Goal: Information Seeking & Learning: Learn about a topic

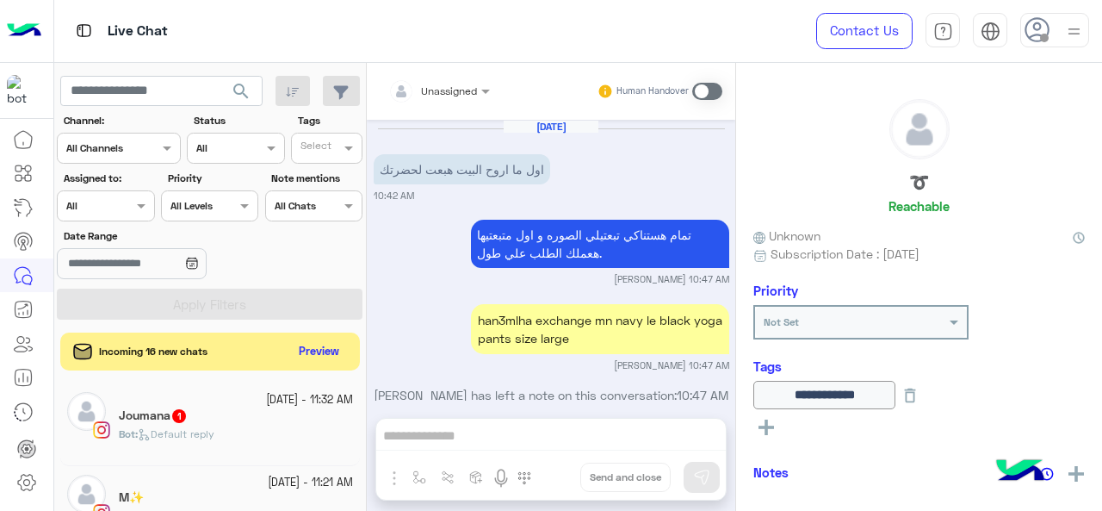
scroll to position [577, 0]
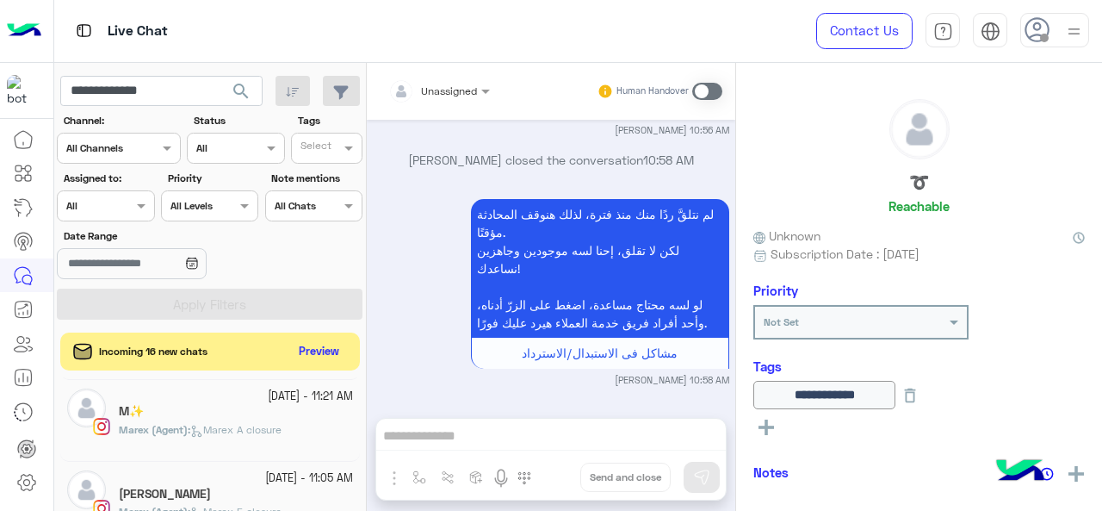
click at [234, 96] on span "search" at bounding box center [241, 91] width 21 height 21
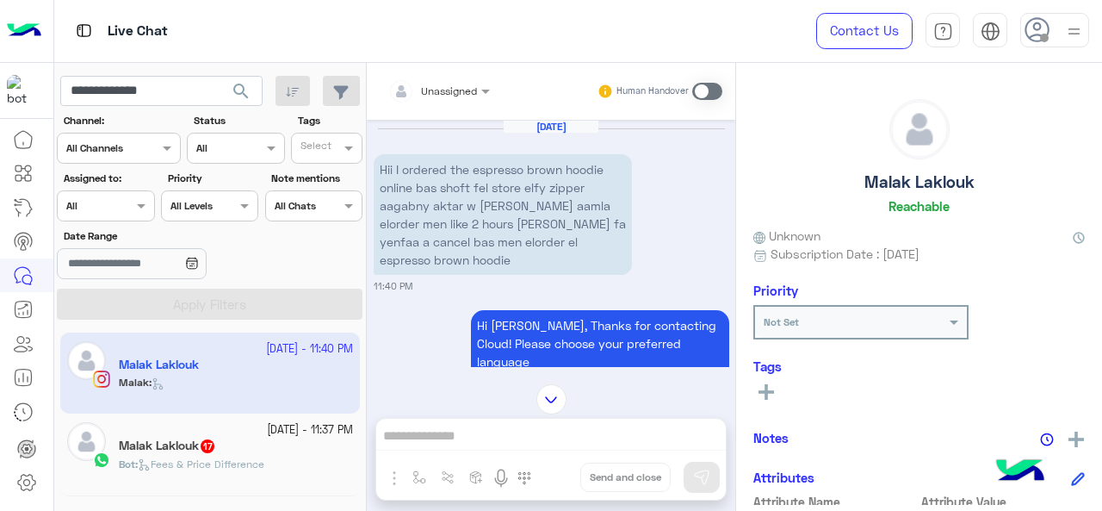
click at [247, 441] on div "Malak Laklouk 17" at bounding box center [236, 447] width 234 height 18
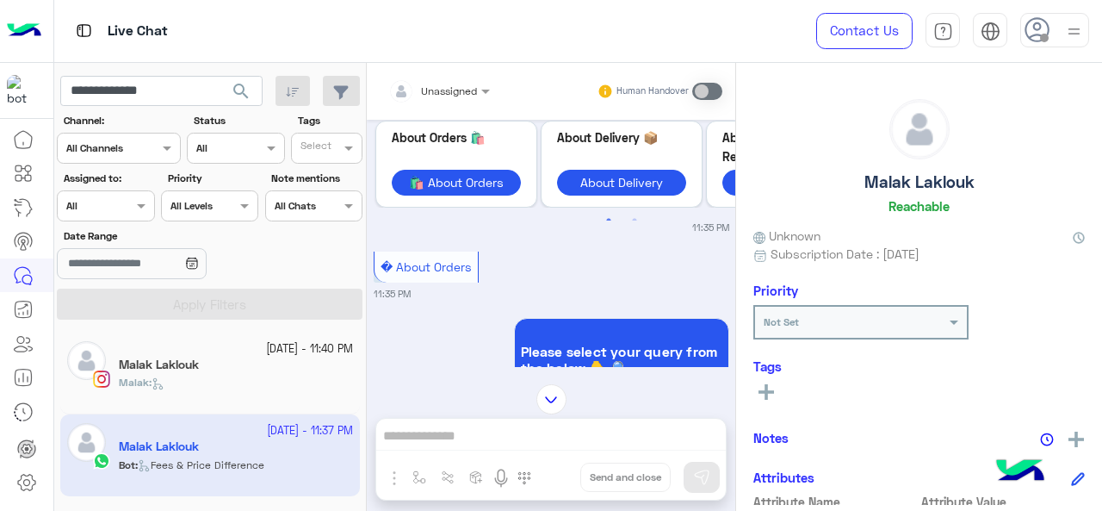
scroll to position [3100, 0]
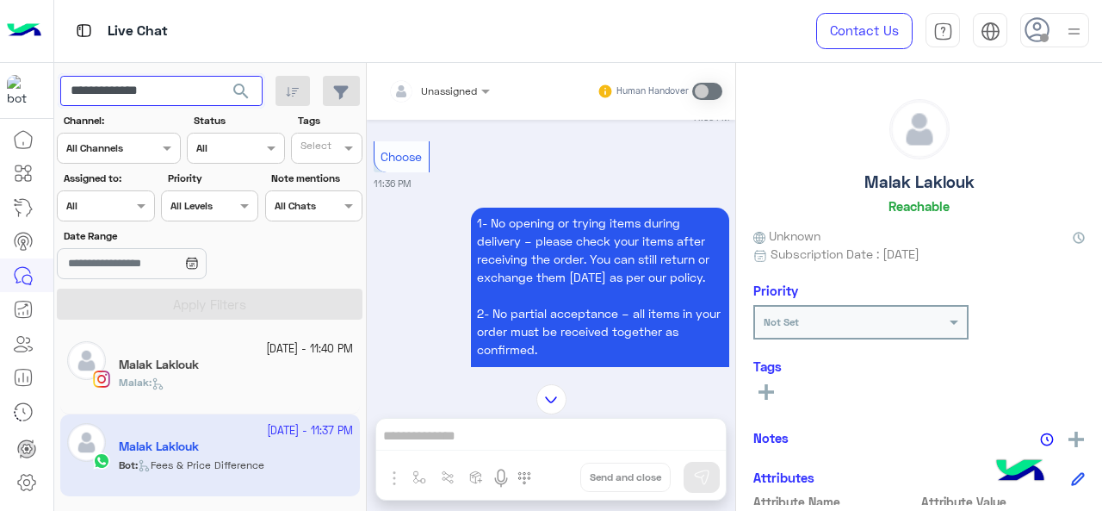
click at [213, 89] on input "**********" at bounding box center [161, 91] width 202 height 31
type input "*"
click at [246, 96] on span "search" at bounding box center [241, 91] width 21 height 21
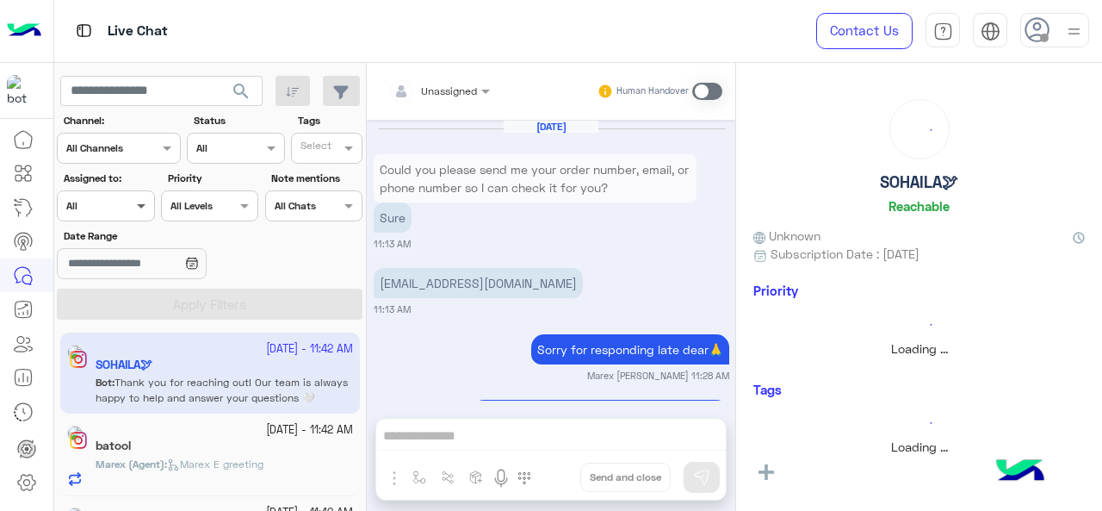
scroll to position [674, 0]
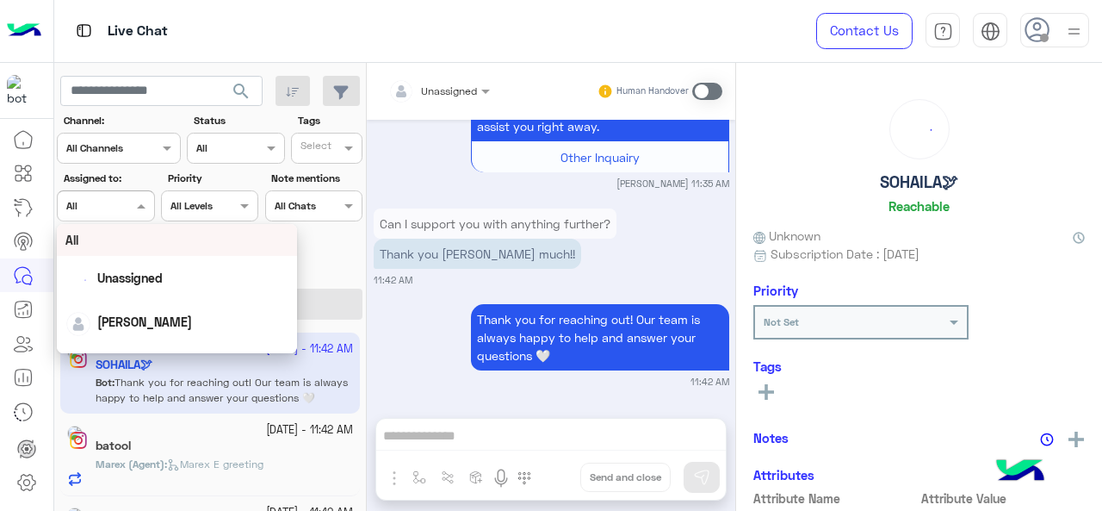
click at [133, 201] on span at bounding box center [144, 205] width 22 height 18
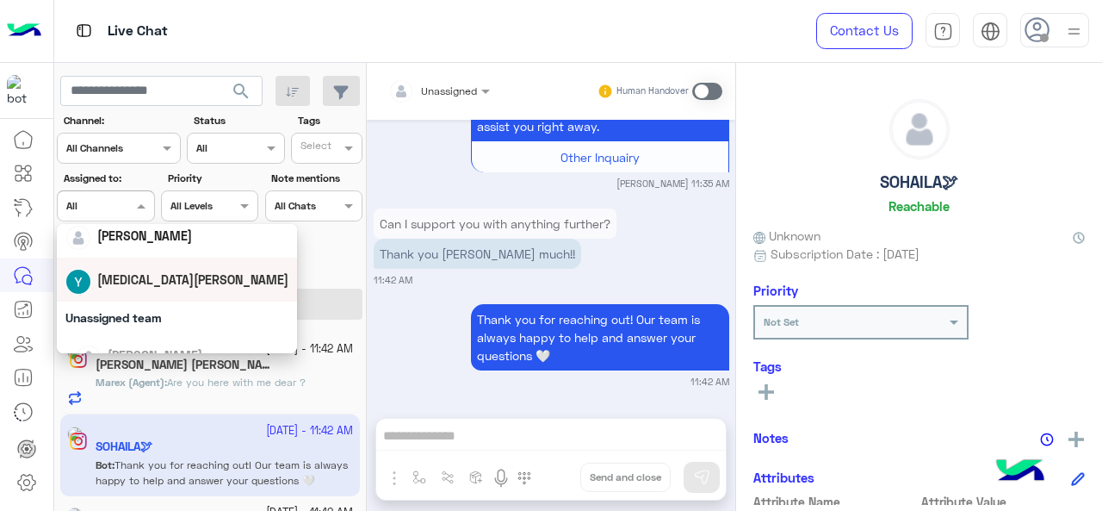
scroll to position [172, 0]
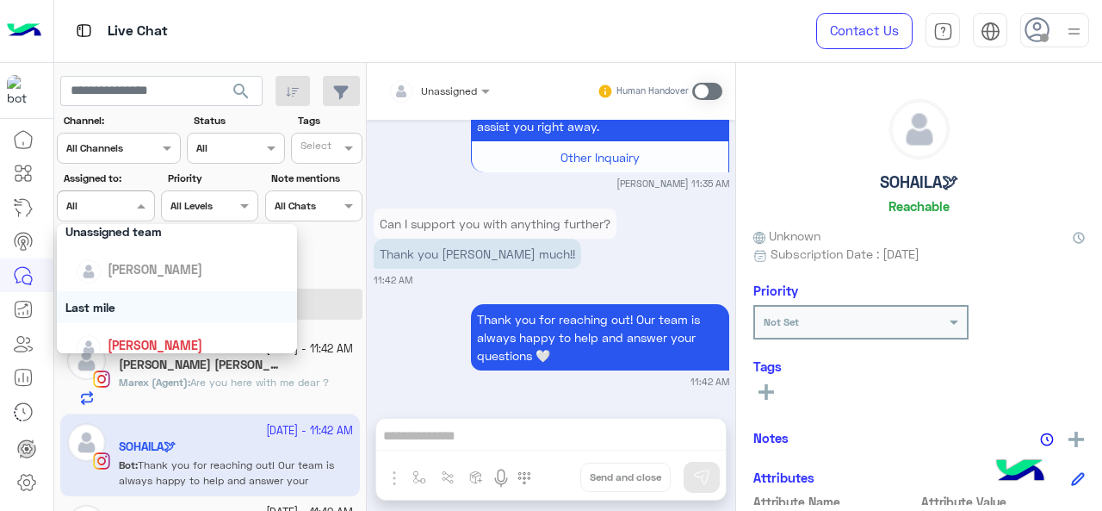
click at [121, 303] on div "Last mile" at bounding box center [177, 307] width 241 height 32
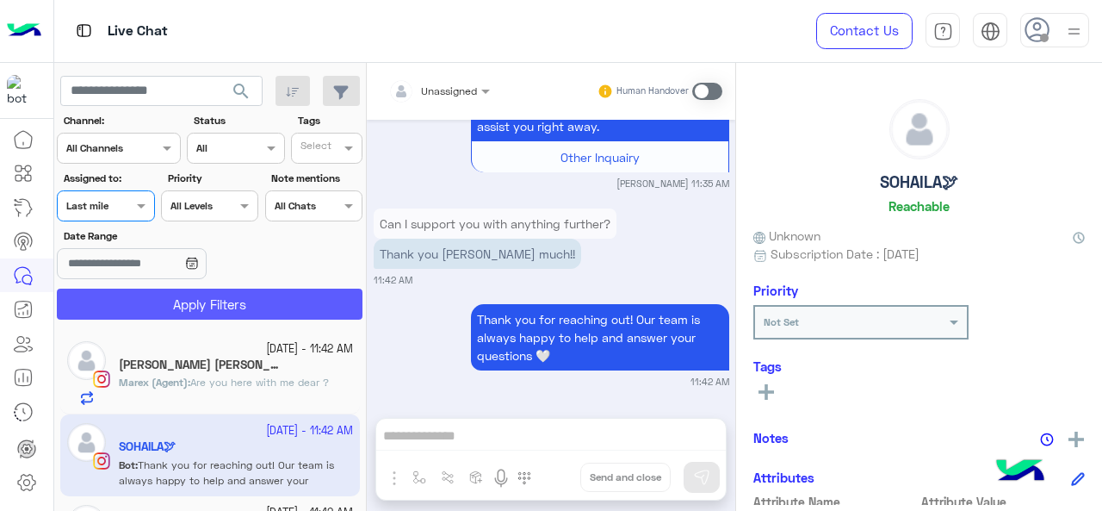
click at [122, 304] on button "Apply Filters" at bounding box center [210, 303] width 306 height 31
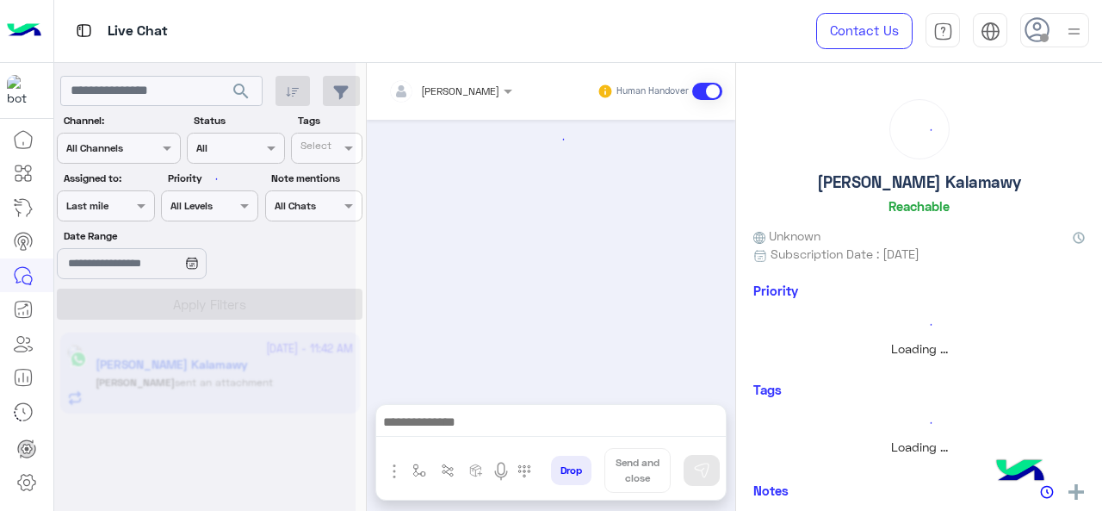
click at [122, 208] on div at bounding box center [204, 262] width 301 height 511
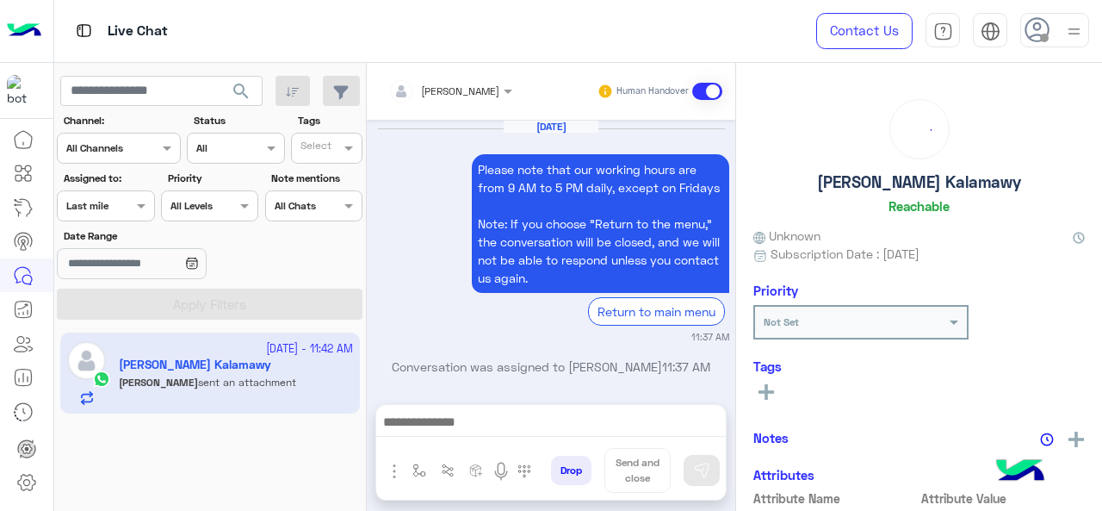
scroll to position [1094, 0]
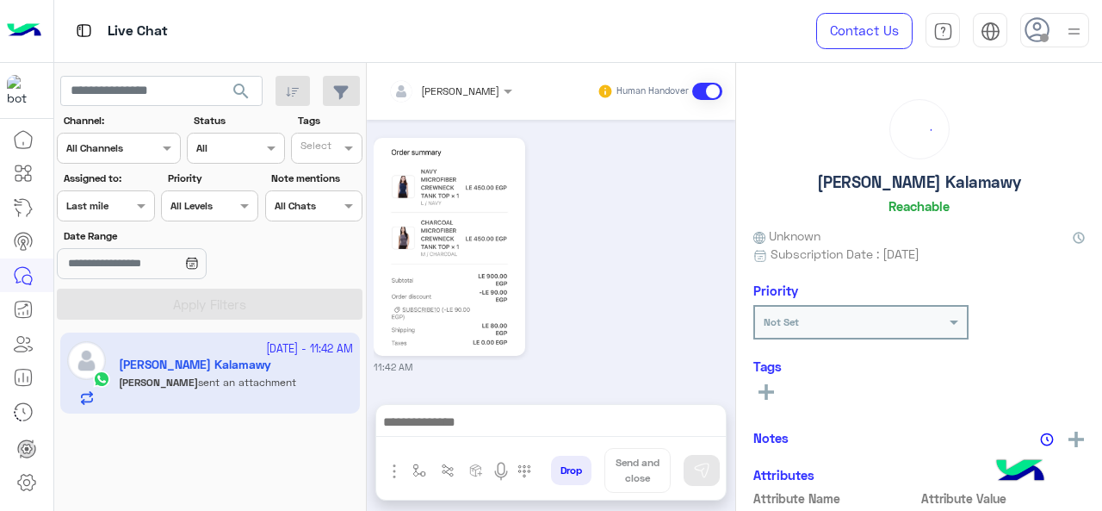
click at [121, 209] on div at bounding box center [106, 203] width 96 height 16
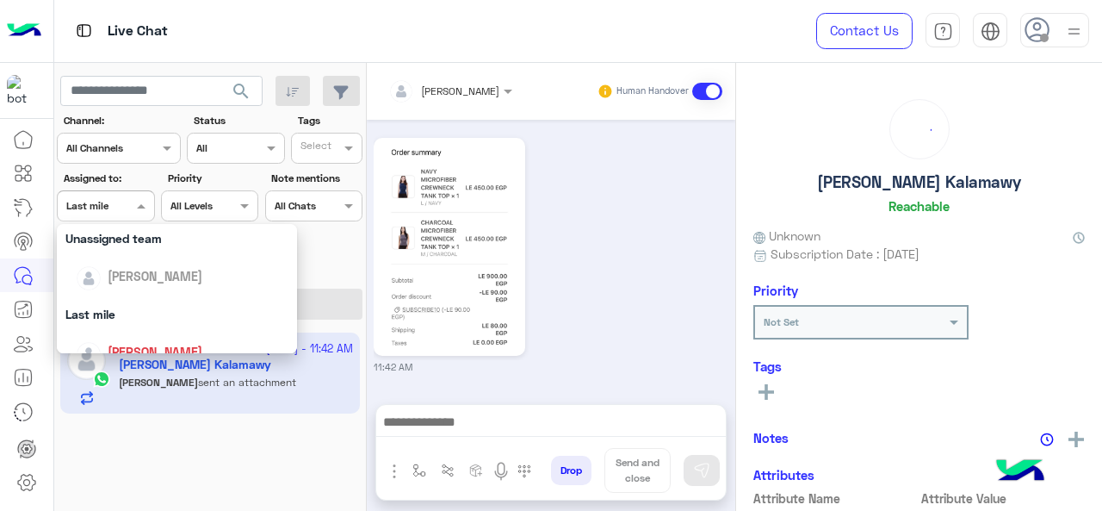
scroll to position [258, 0]
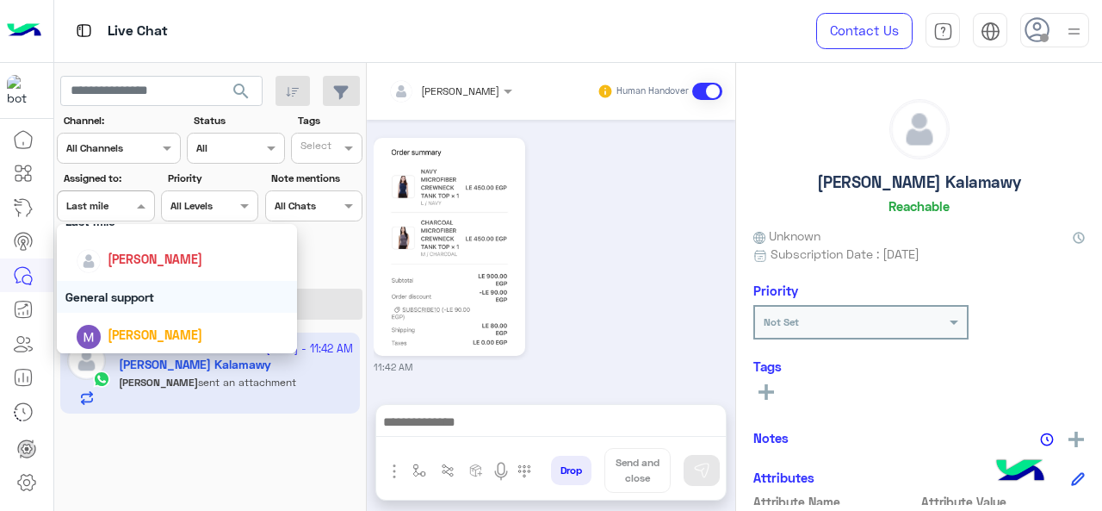
click at [113, 294] on div "General support" at bounding box center [177, 297] width 241 height 32
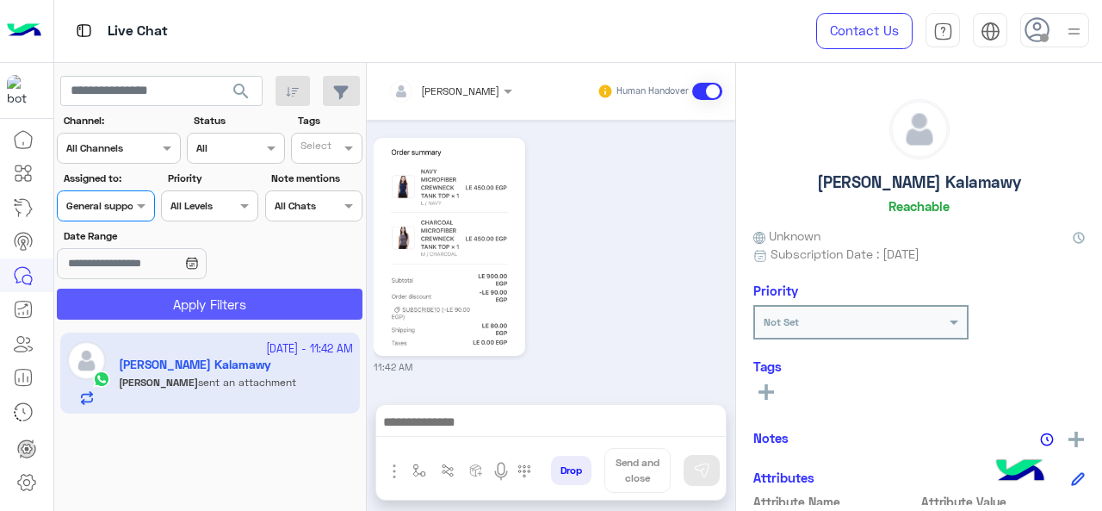
click at [116, 301] on button "Apply Filters" at bounding box center [210, 303] width 306 height 31
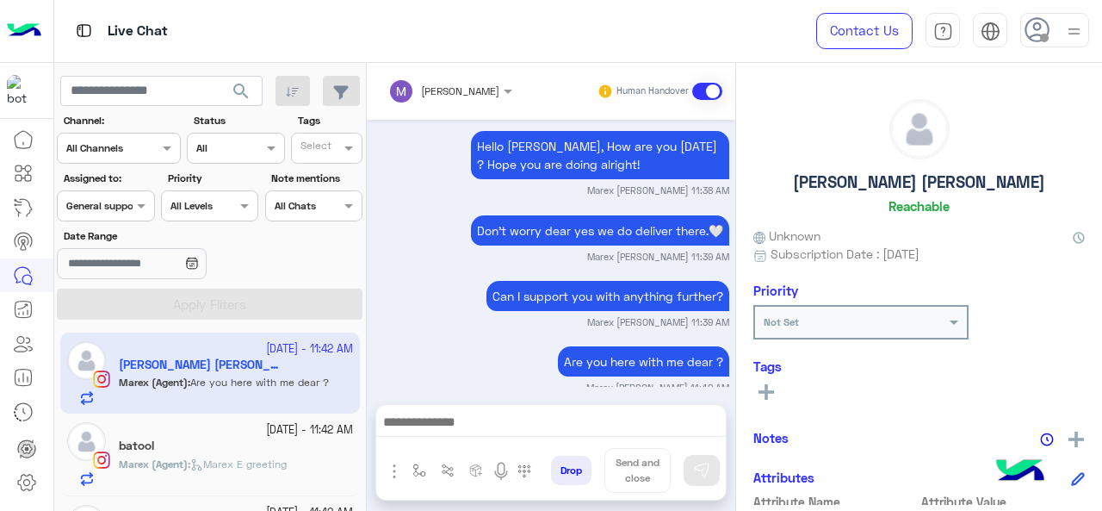
click at [118, 221] on section "Channel: Channel All Channels Status Channel All Tags Select Assigned to: Assig…" at bounding box center [210, 216] width 287 height 207
click at [133, 212] on span at bounding box center [144, 205] width 22 height 18
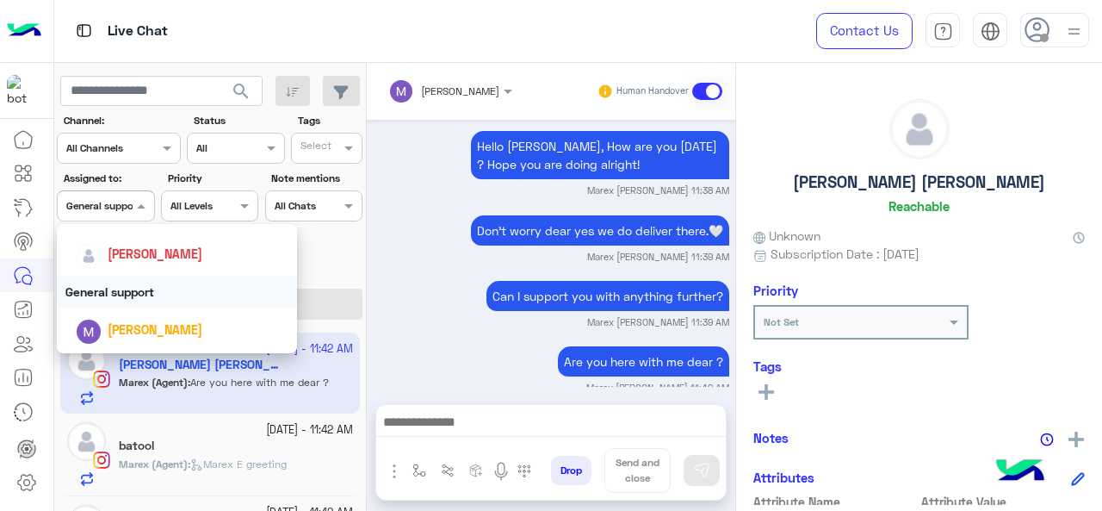
scroll to position [338, 0]
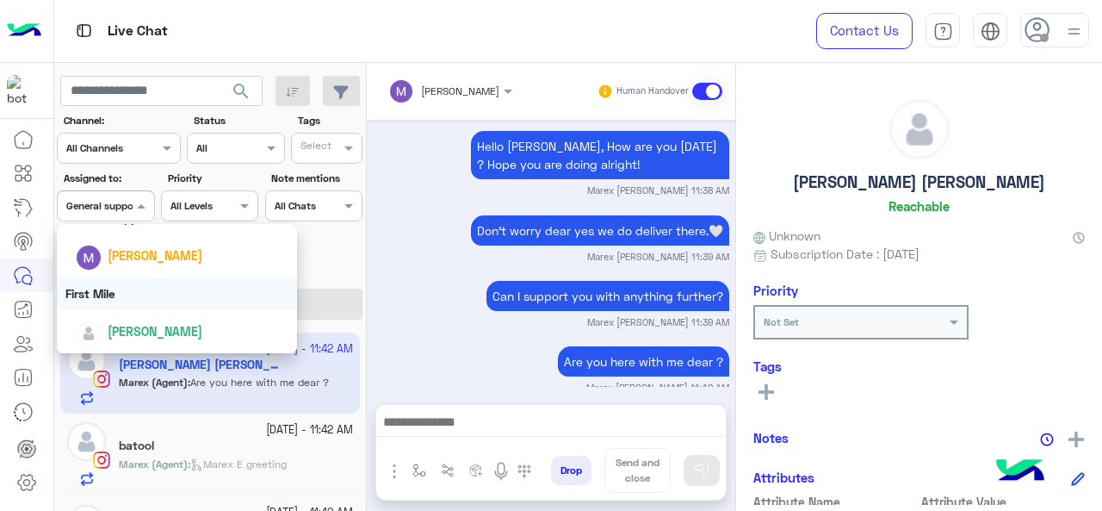
click at [125, 292] on div "First Mile" at bounding box center [177, 293] width 241 height 32
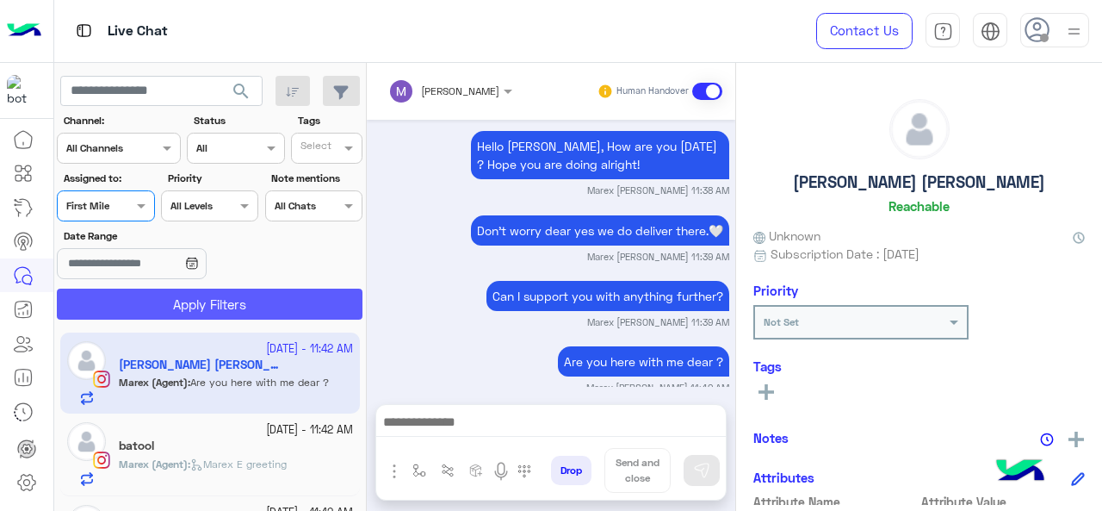
click at [136, 304] on button "Apply Filters" at bounding box center [210, 303] width 306 height 31
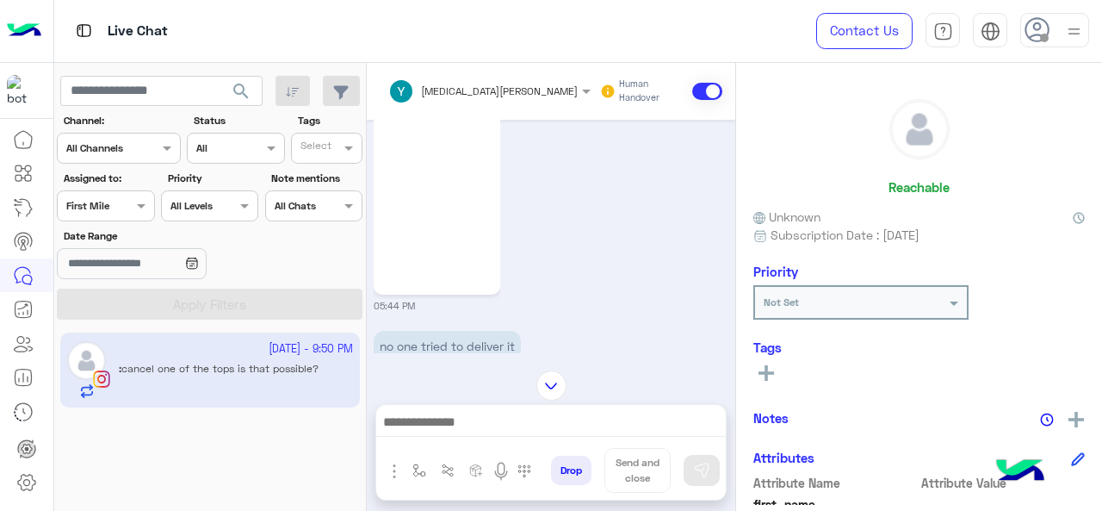
scroll to position [806, 0]
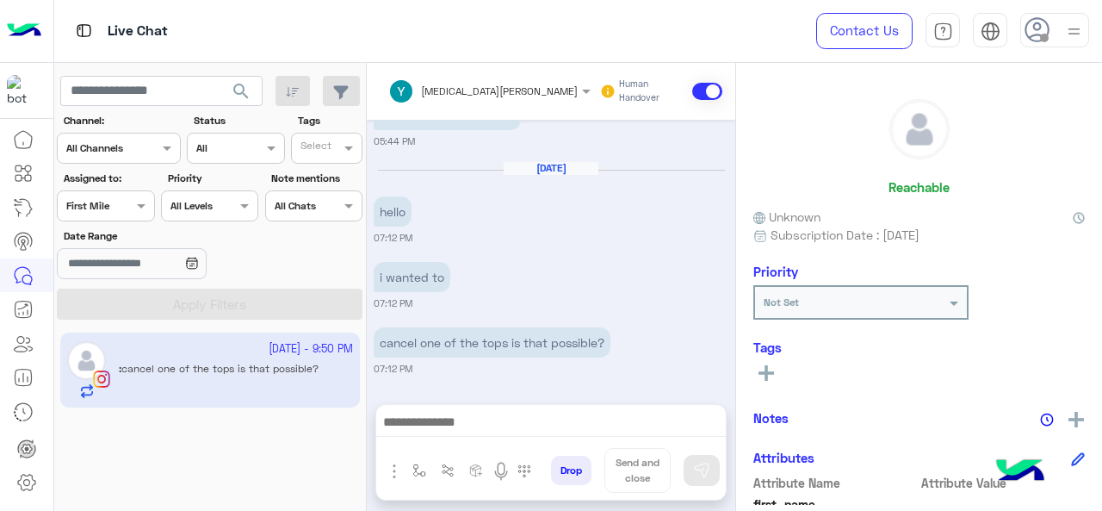
click at [113, 214] on div "Assigned on First Mile" at bounding box center [105, 205] width 97 height 31
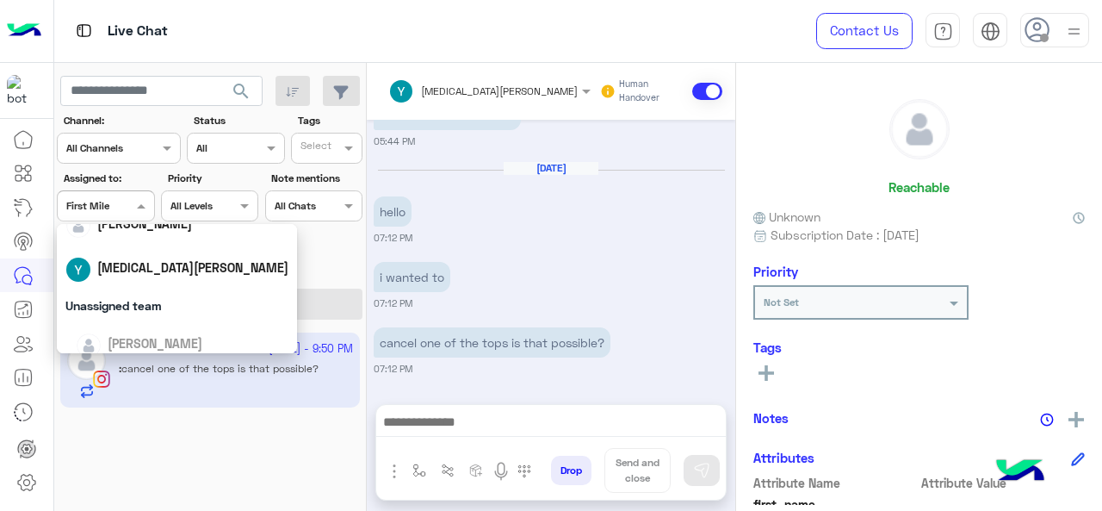
scroll to position [338, 0]
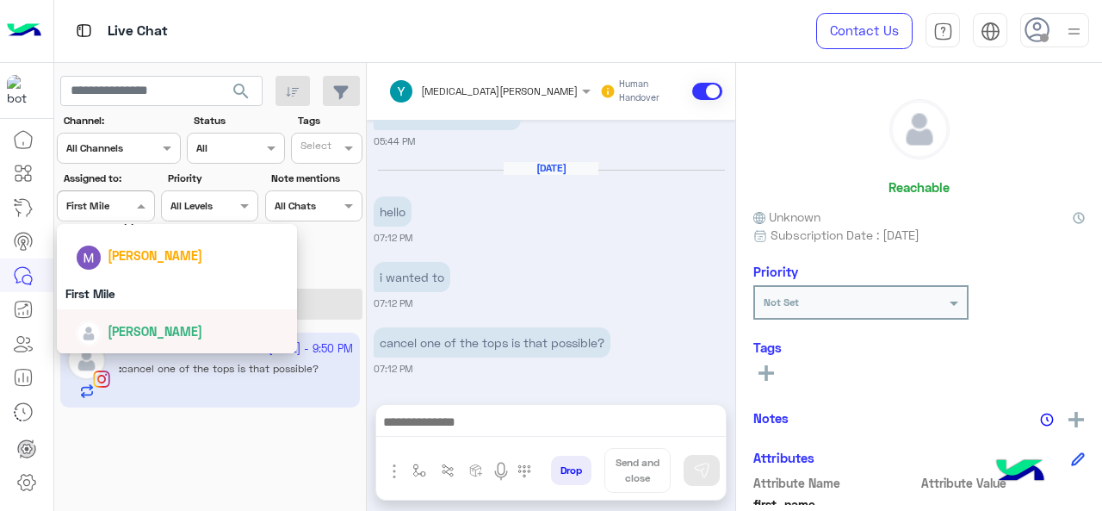
click at [132, 322] on div "[PERSON_NAME]" at bounding box center [155, 331] width 95 height 18
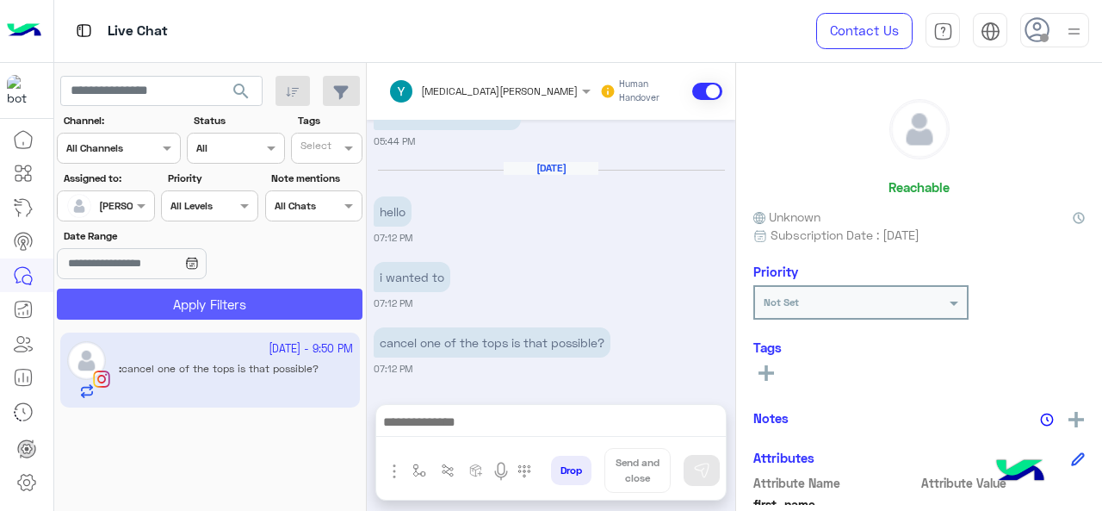
click at [164, 301] on button "Apply Filters" at bounding box center [210, 303] width 306 height 31
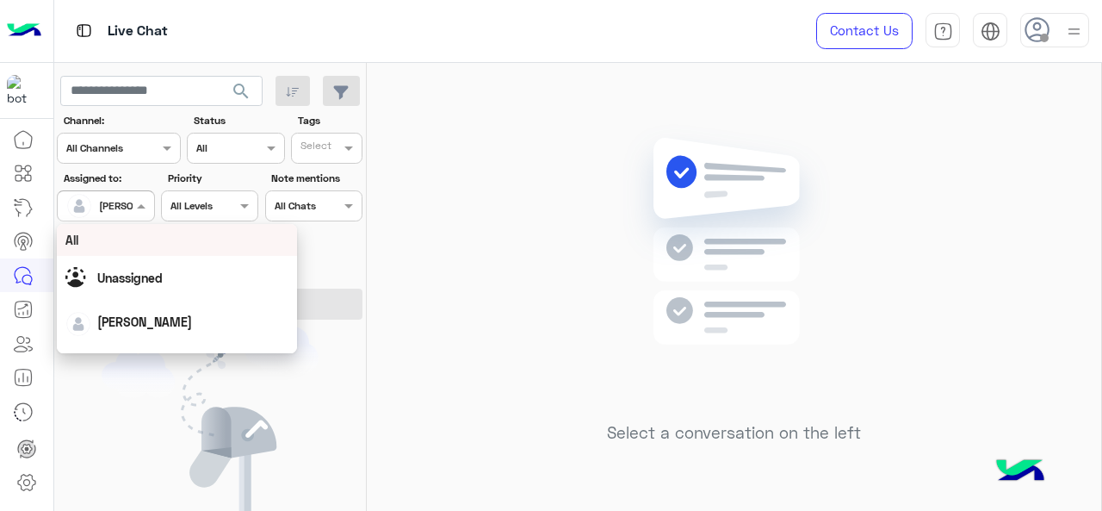
click at [127, 216] on div "[PERSON_NAME]" at bounding box center [98, 206] width 65 height 34
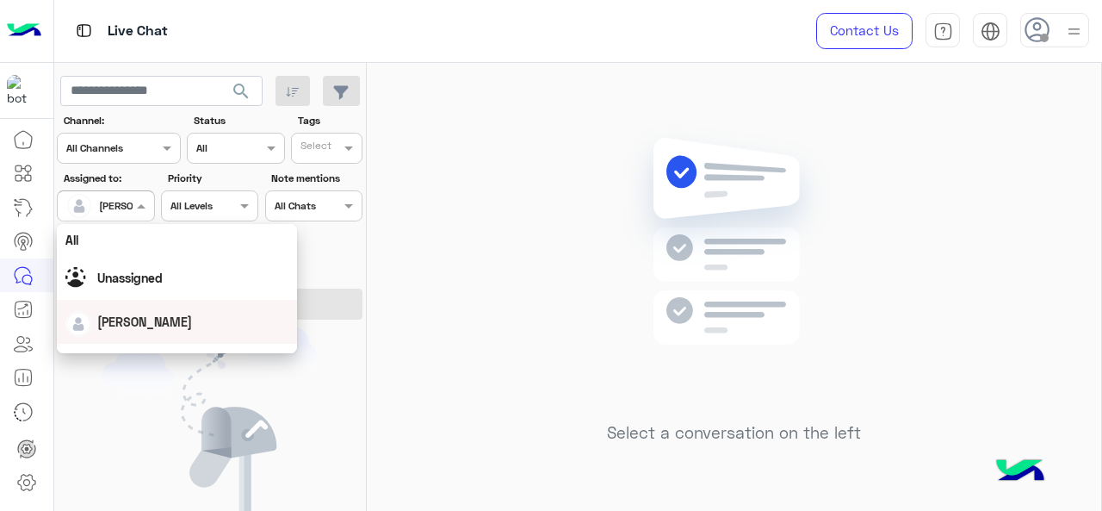
scroll to position [338, 0]
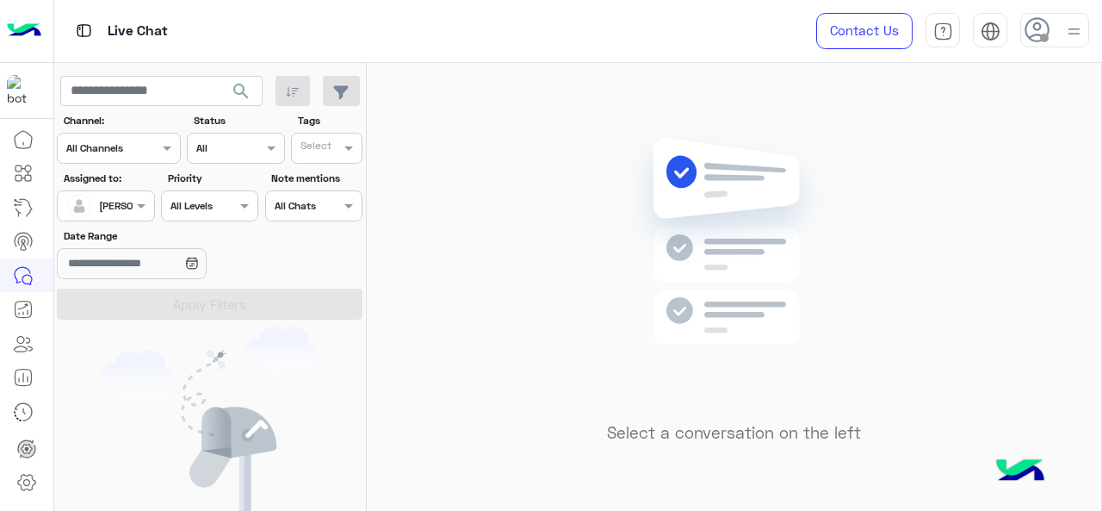
click at [553, 304] on div "Select a conversation on the left" at bounding box center [734, 290] width 735 height 455
click at [133, 208] on span at bounding box center [144, 205] width 22 height 18
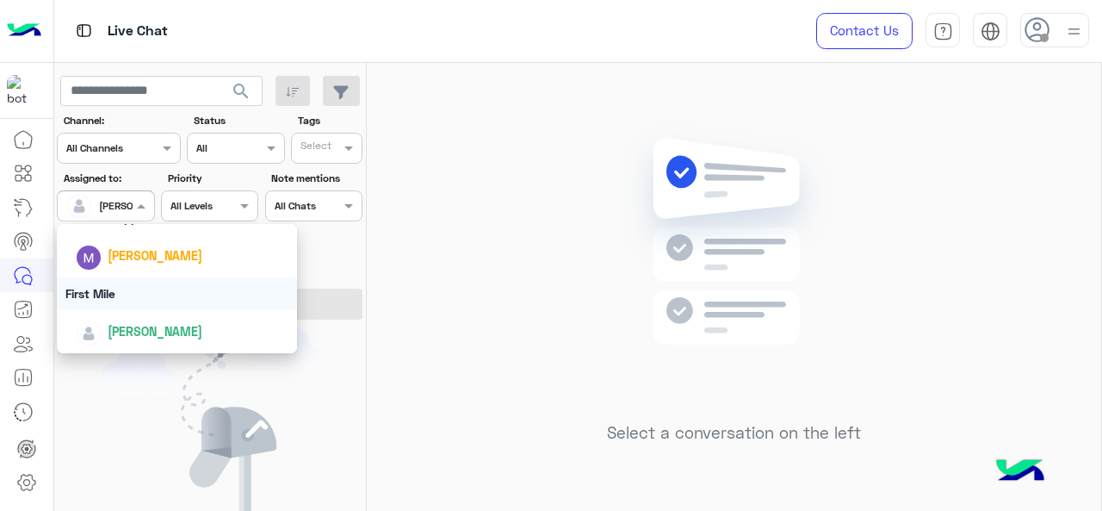
click at [119, 290] on div "First Mile" at bounding box center [177, 293] width 241 height 32
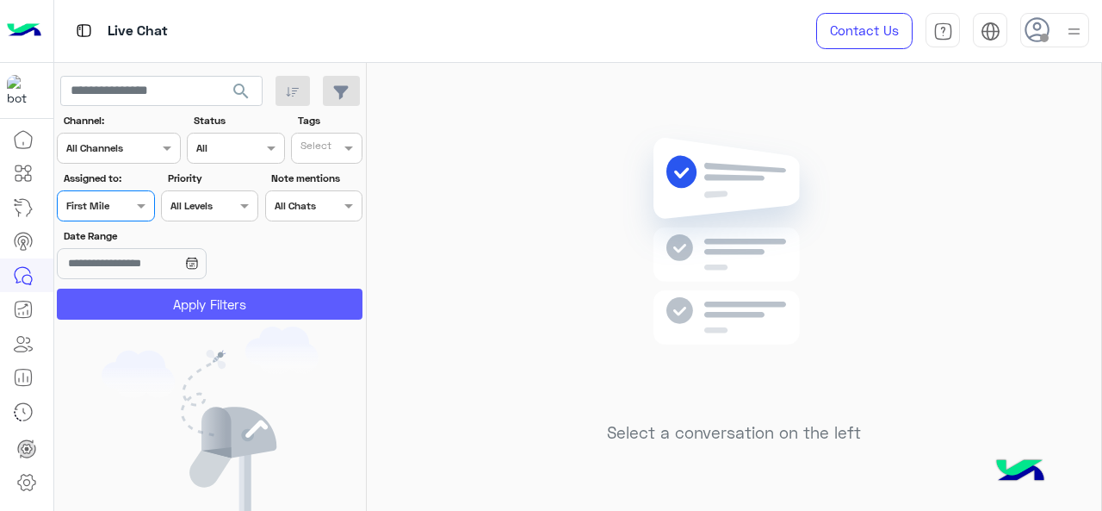
click at [126, 306] on button "Apply Filters" at bounding box center [210, 303] width 306 height 31
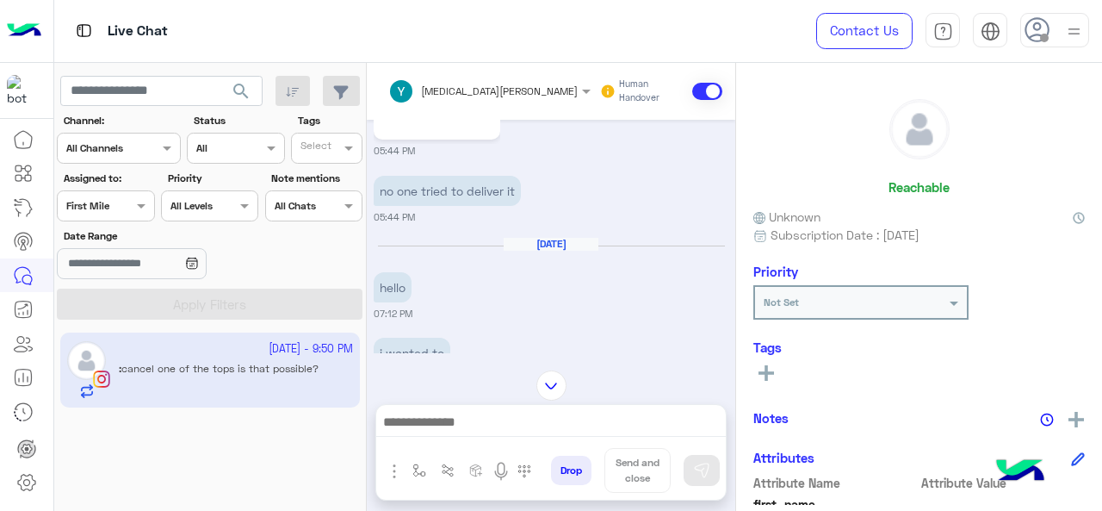
scroll to position [806, 0]
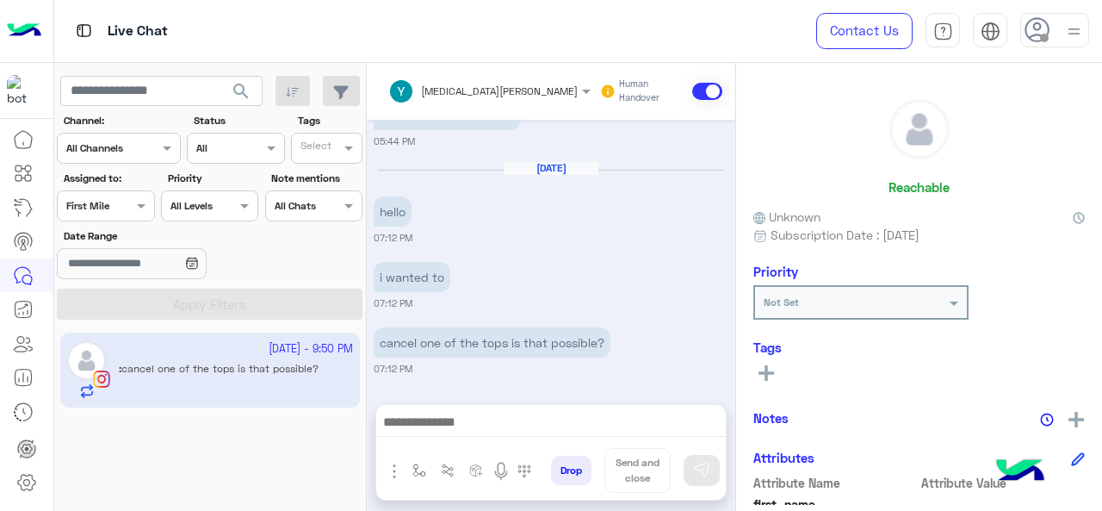
click at [81, 206] on input "text" at bounding box center [86, 203] width 40 height 15
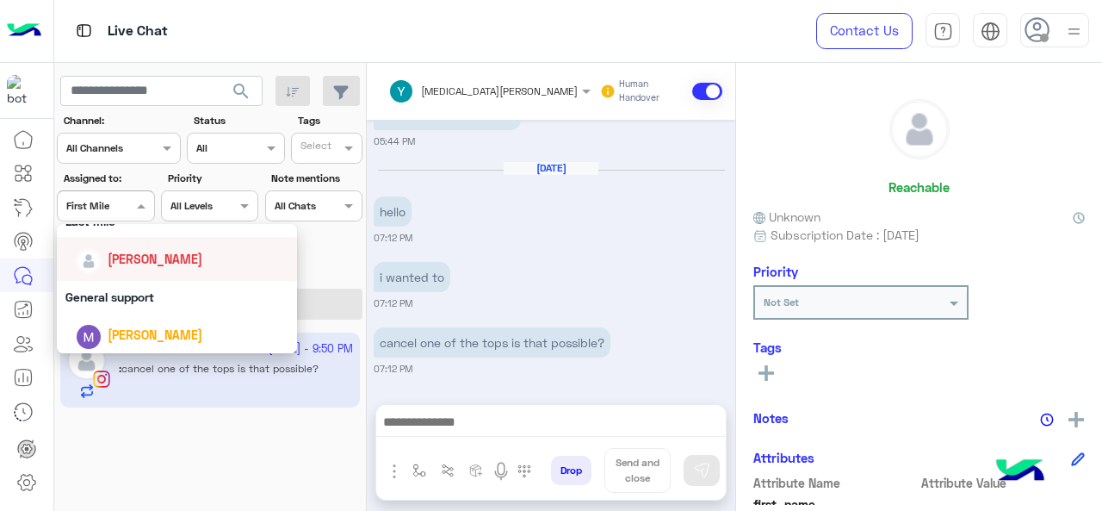
scroll to position [0, 0]
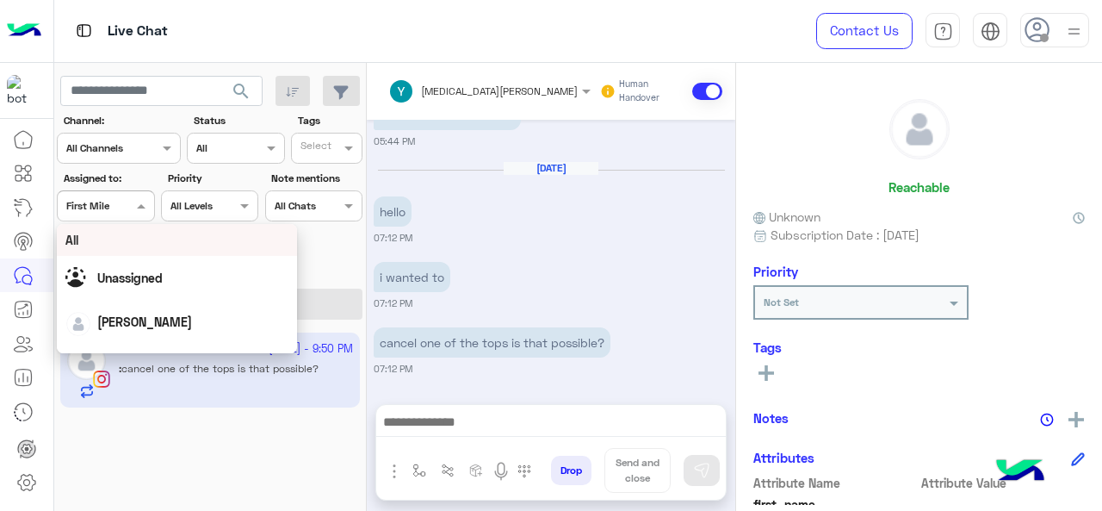
click at [108, 239] on div "All" at bounding box center [177, 240] width 224 height 18
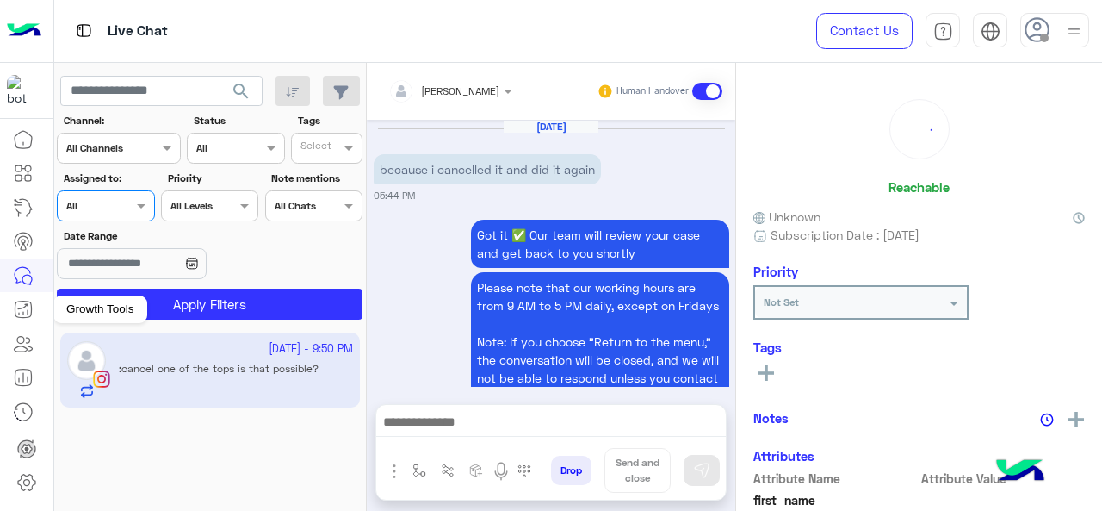
scroll to position [815, 0]
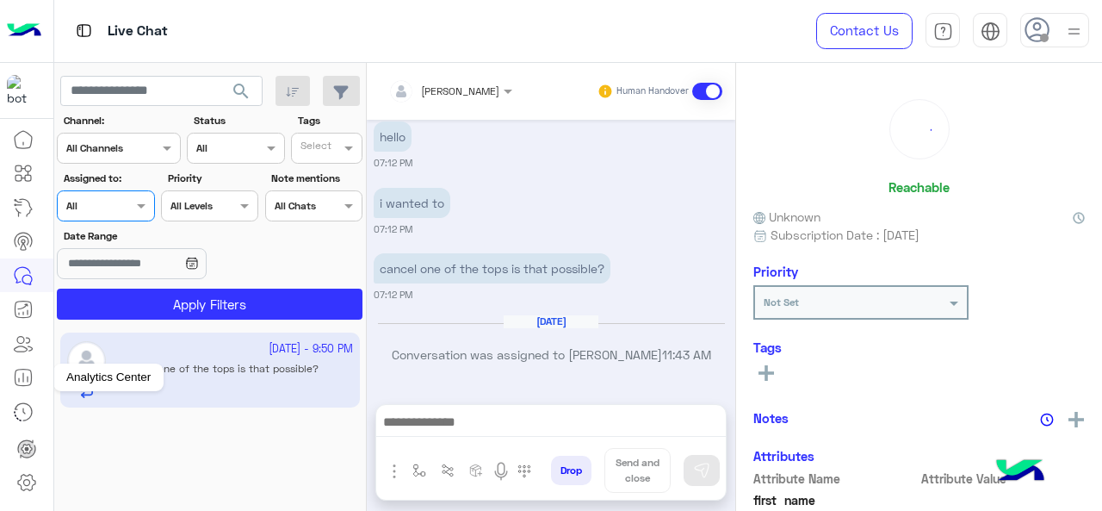
click at [26, 377] on icon at bounding box center [23, 377] width 21 height 21
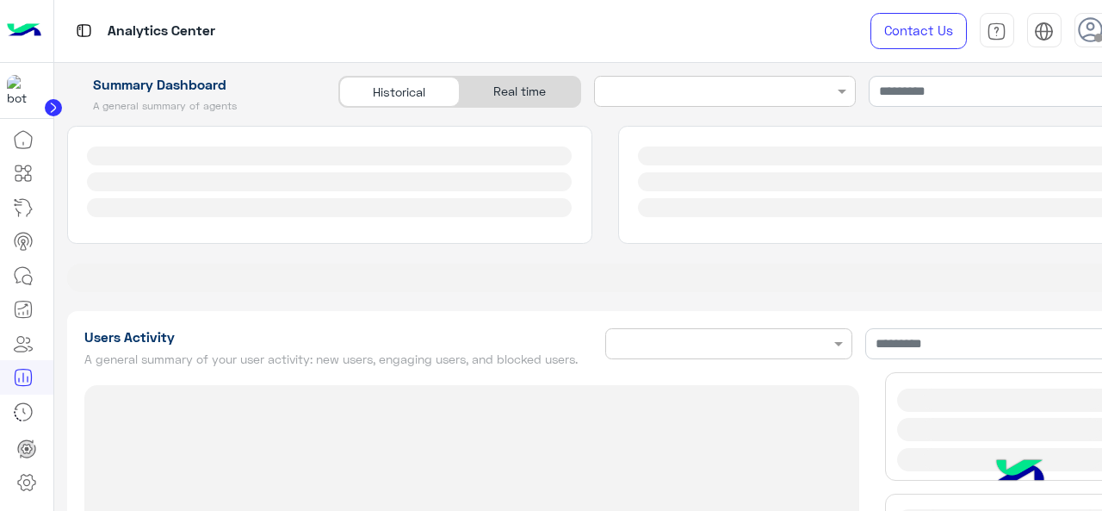
type input "**********"
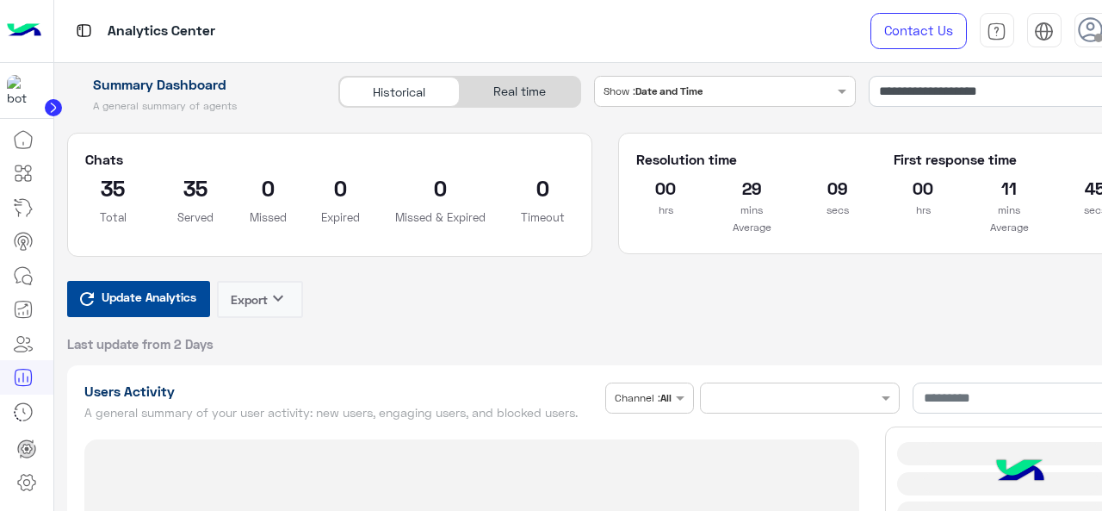
type input "**********"
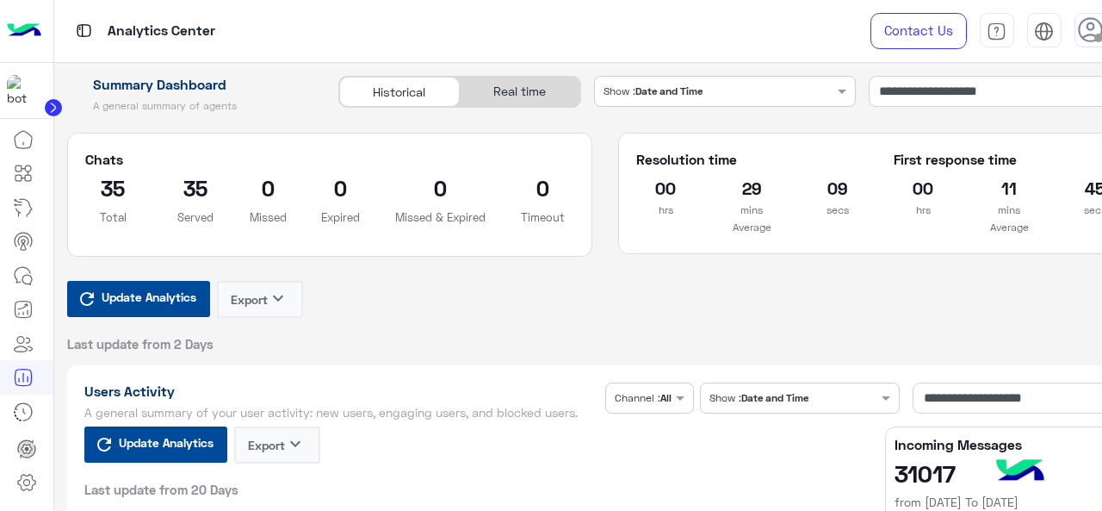
type input "**********"
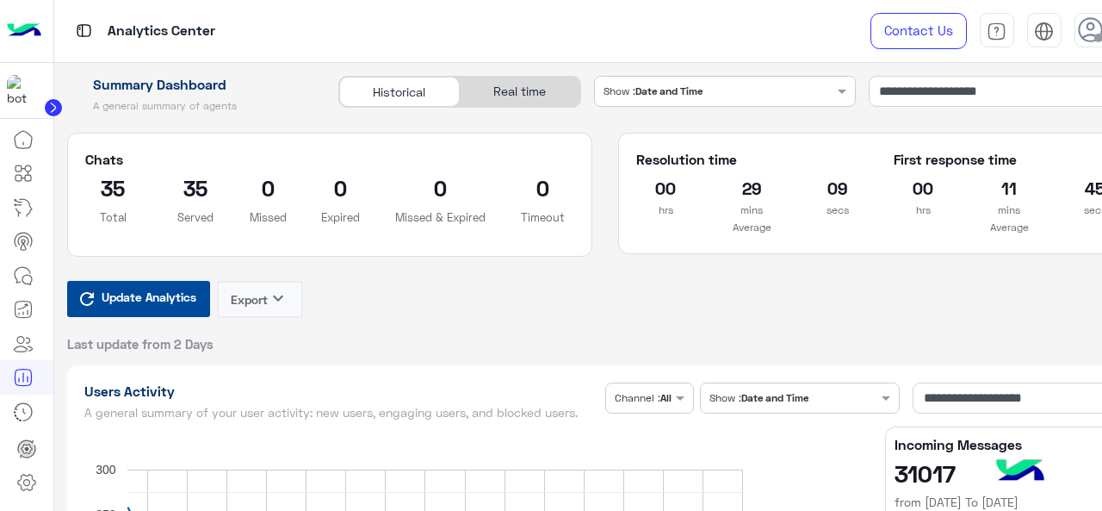
type input "**********"
click at [961, 94] on input "**********" at bounding box center [1006, 91] width 275 height 31
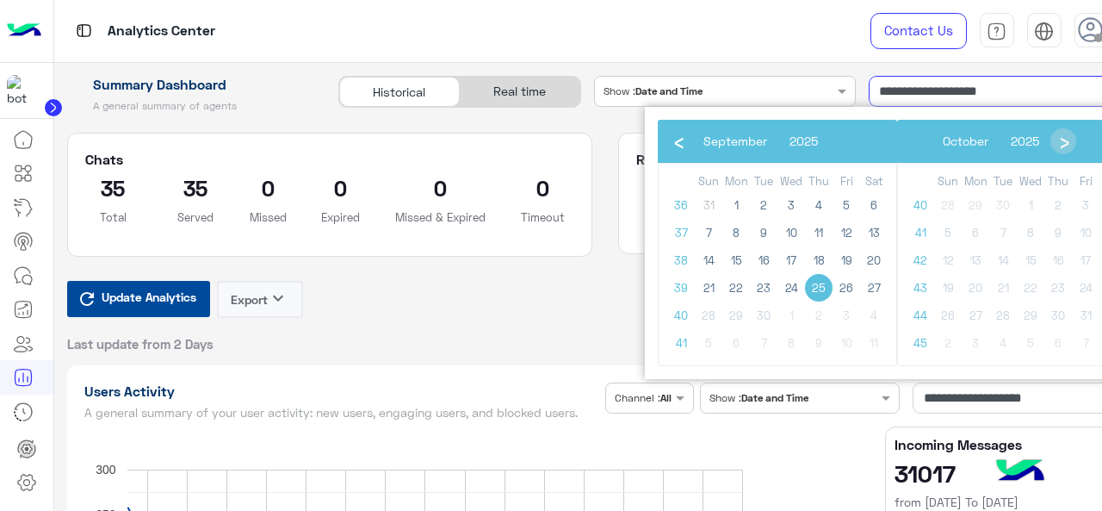
type input "**********"
click at [877, 282] on span "27" at bounding box center [874, 288] width 28 height 28
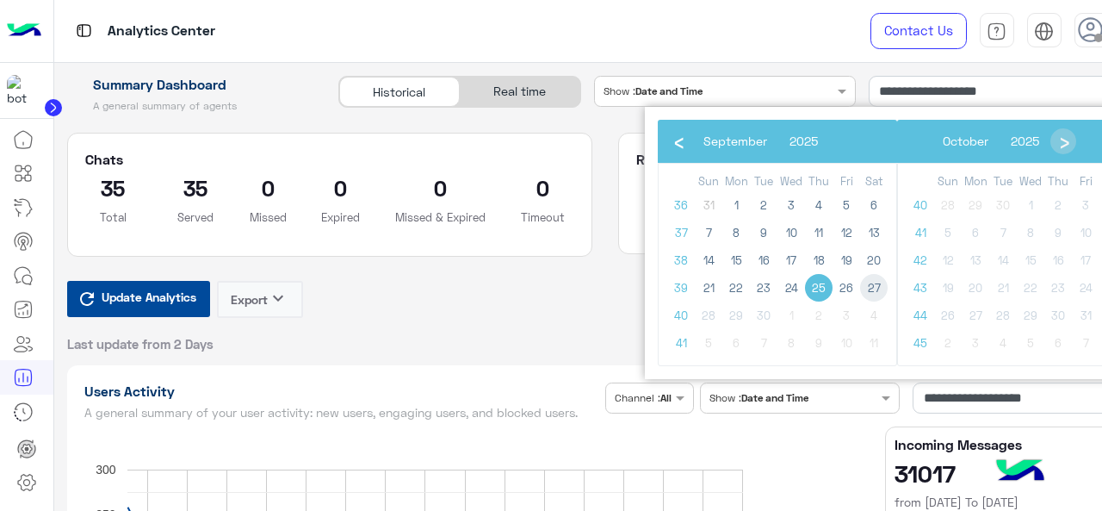
type input "**********"
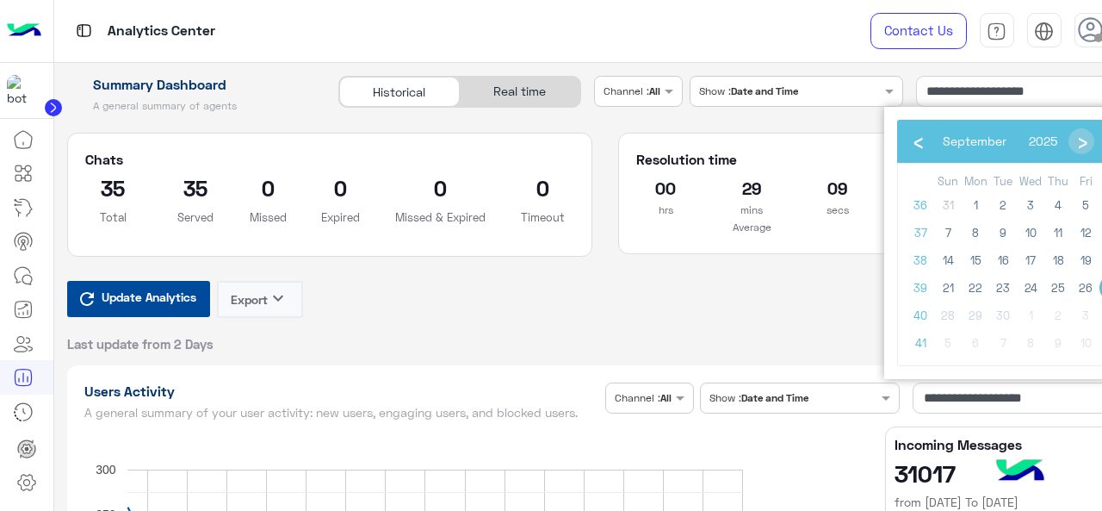
type input "**********"
click at [1101, 280] on span "27" at bounding box center [1114, 288] width 28 height 28
type input "**********"
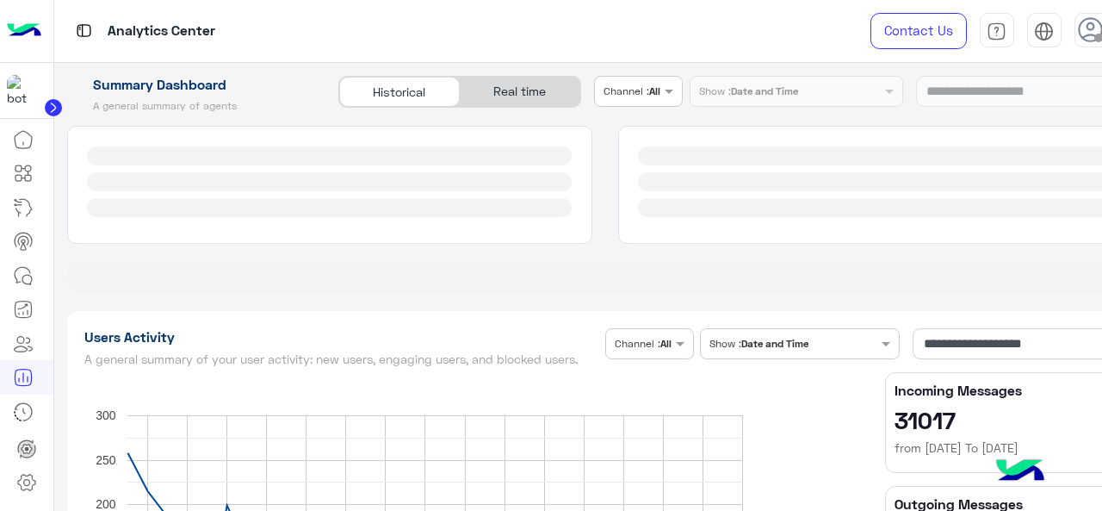
type input "**********"
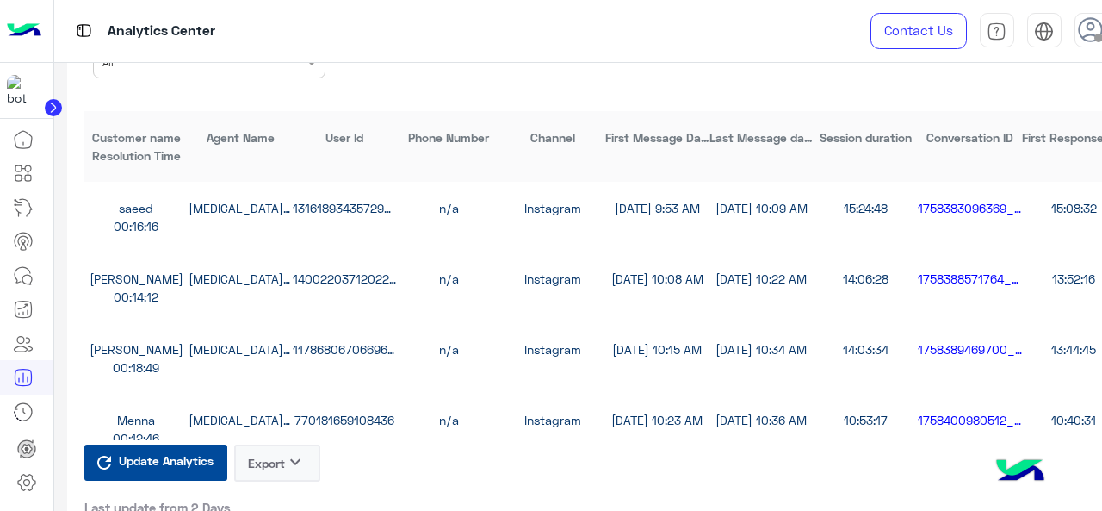
scroll to position [4736, 0]
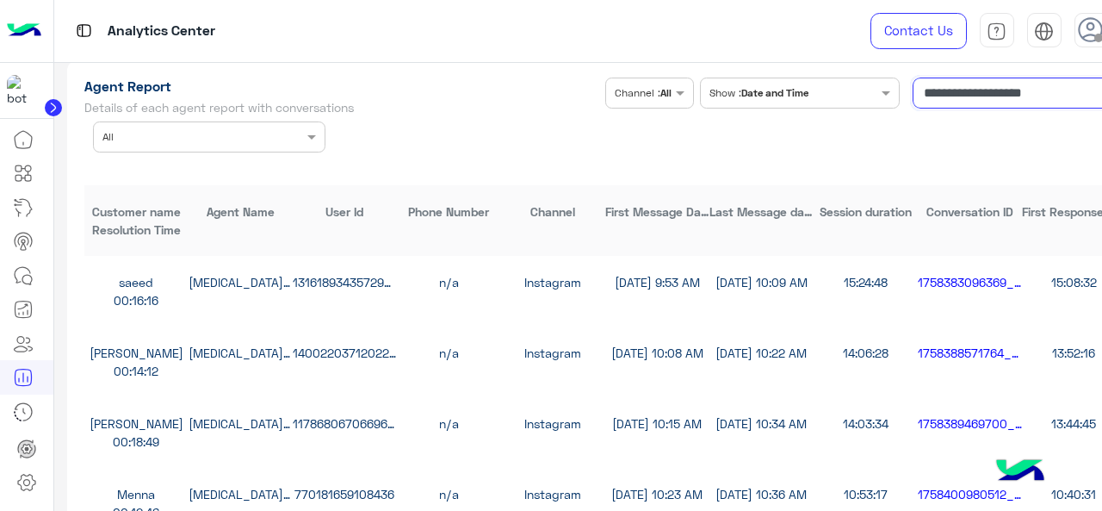
click at [1006, 108] on input "**********" at bounding box center [1019, 92] width 213 height 31
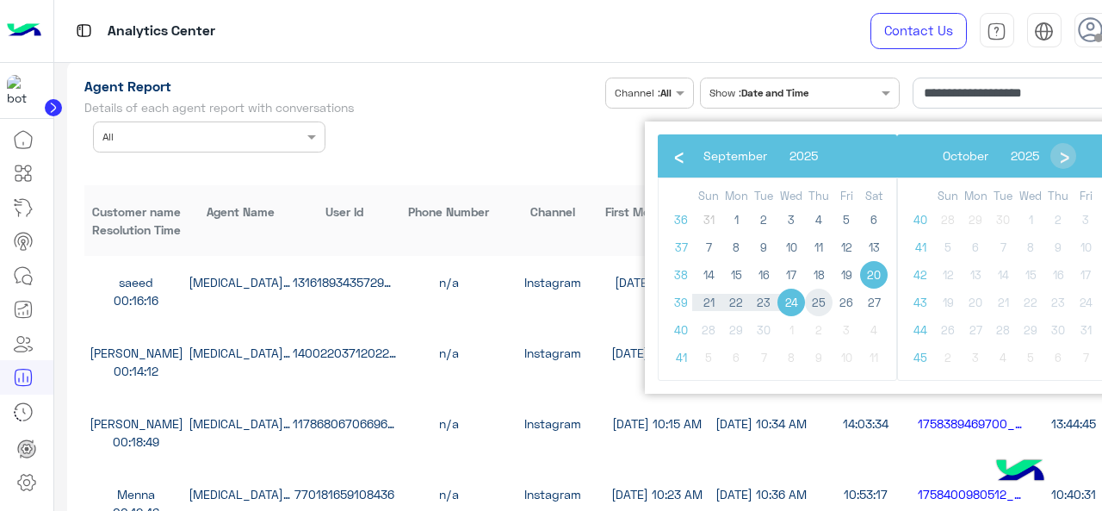
click at [815, 301] on span "25" at bounding box center [819, 302] width 28 height 28
type input "**********"
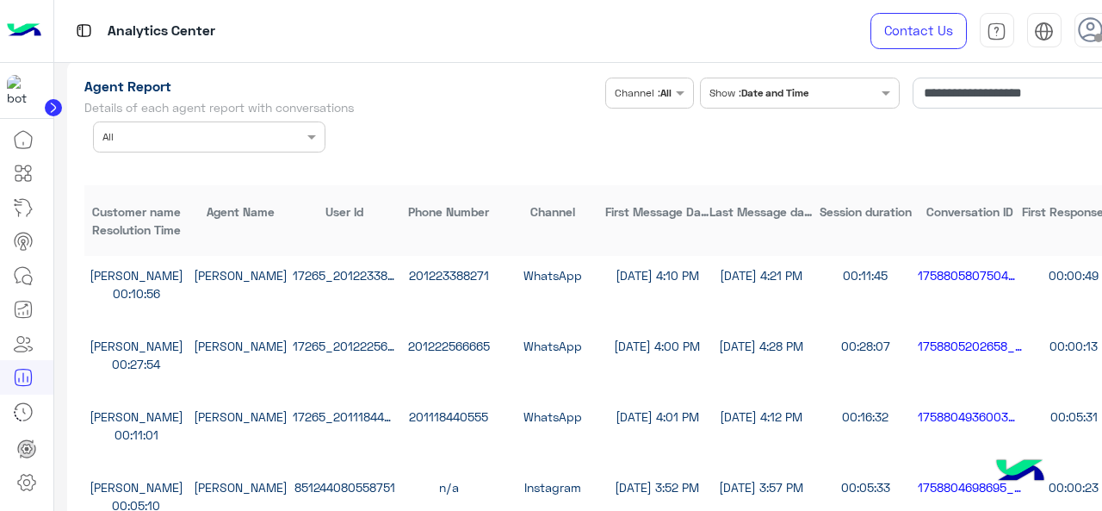
scroll to position [4908, 0]
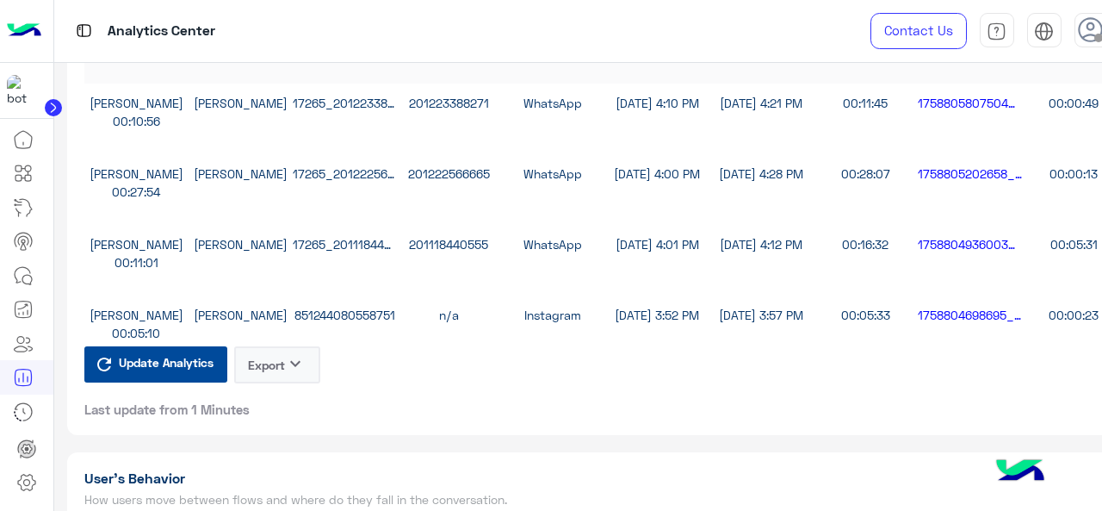
click at [279, 383] on button "Export keyboard_arrow_down" at bounding box center [277, 364] width 86 height 37
click at [281, 412] on button "CSV" at bounding box center [277, 420] width 86 height 31
click at [291, 383] on button "Export keyboard_arrow_down" at bounding box center [277, 364] width 86 height 37
click at [302, 428] on button "CSV" at bounding box center [277, 420] width 86 height 31
click at [270, 378] on button "Export keyboard_arrow_down" at bounding box center [277, 364] width 86 height 37
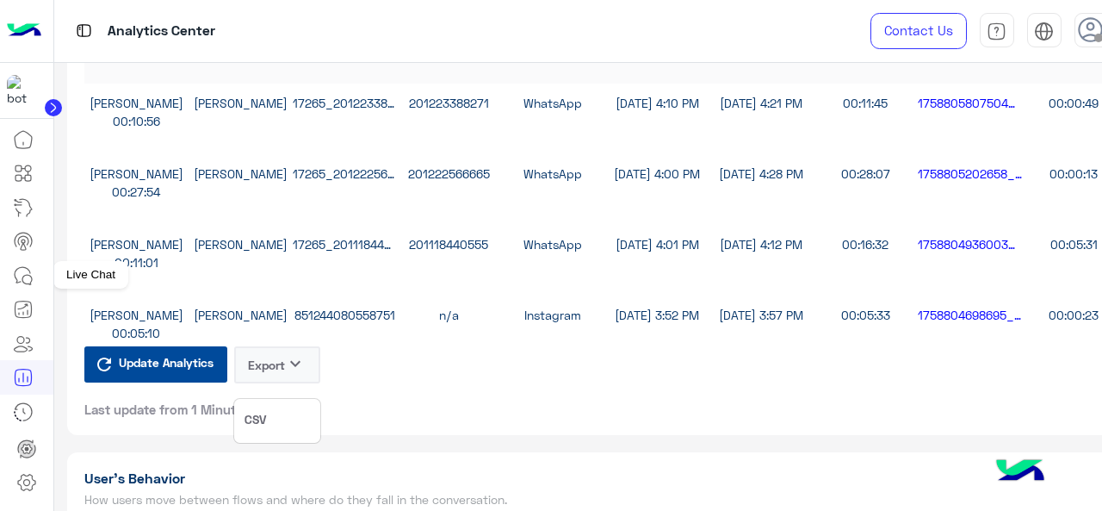
click at [22, 270] on icon at bounding box center [23, 275] width 21 height 21
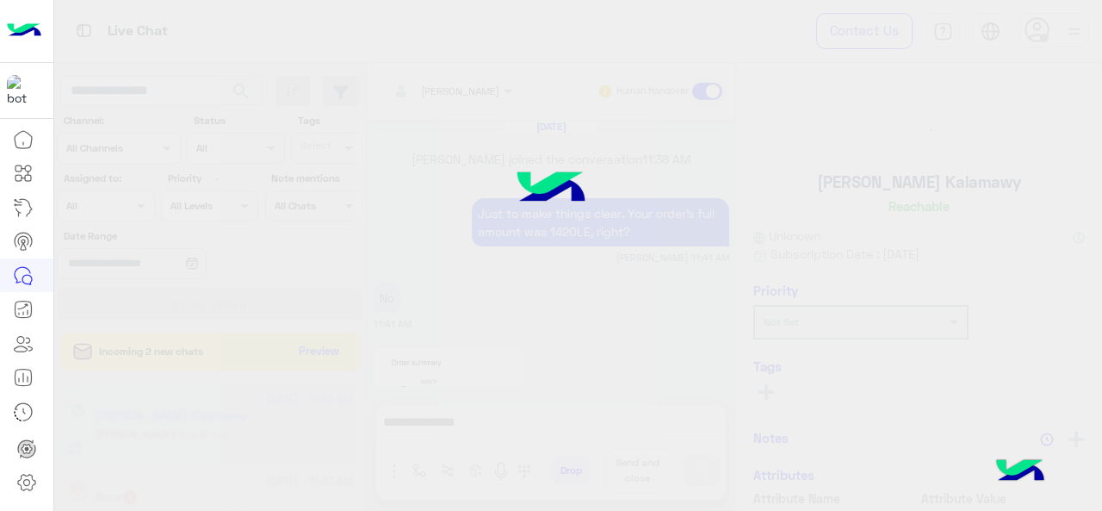
scroll to position [657, 0]
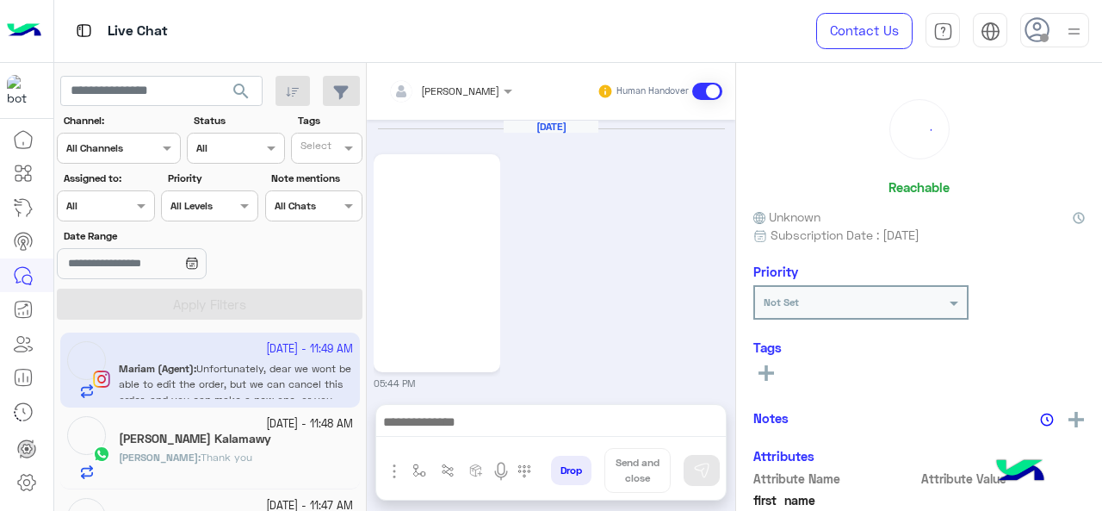
scroll to position [732, 0]
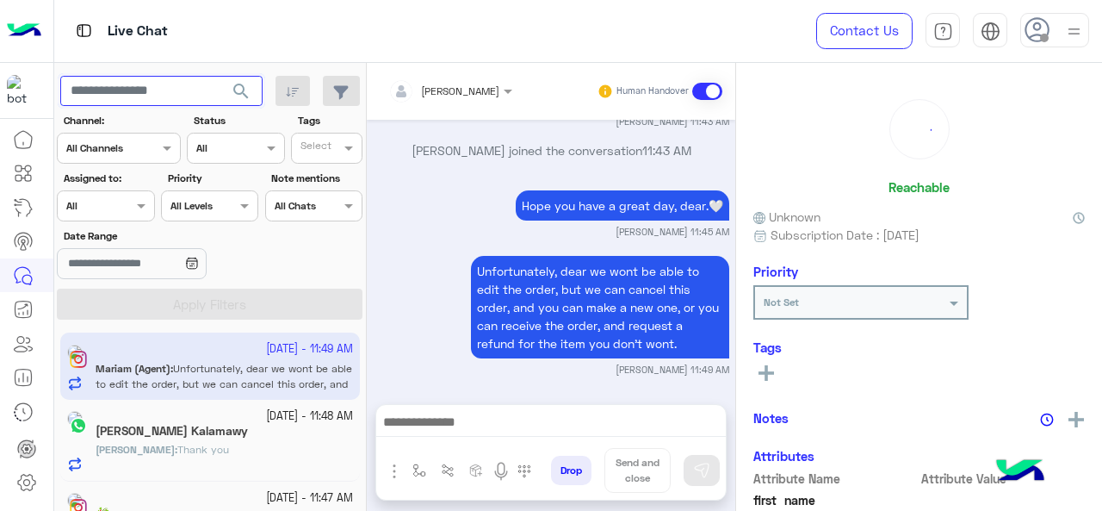
click at [158, 88] on input "text" at bounding box center [161, 91] width 202 height 31
paste input "**********"
click at [245, 90] on span "search" at bounding box center [241, 91] width 21 height 21
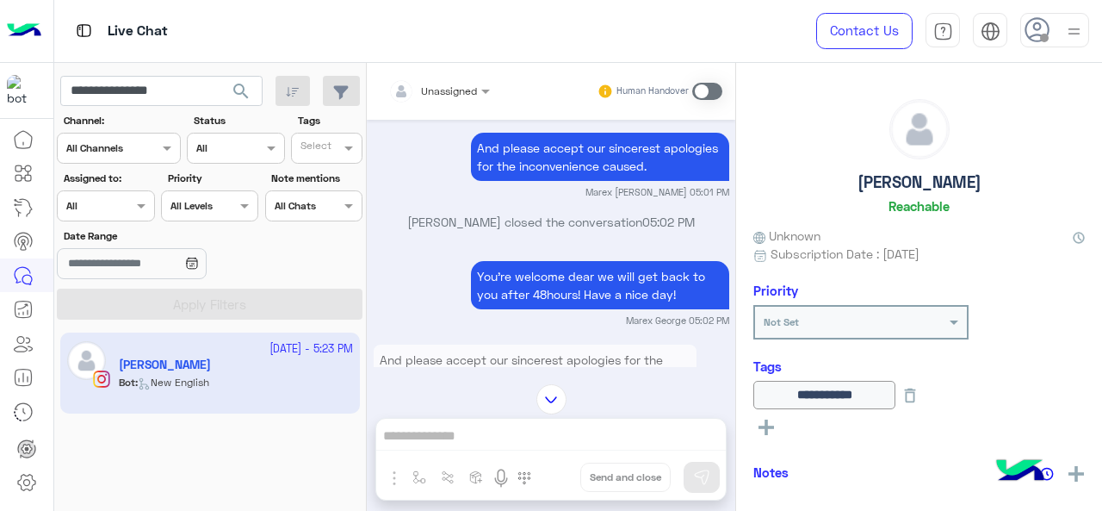
scroll to position [2716, 0]
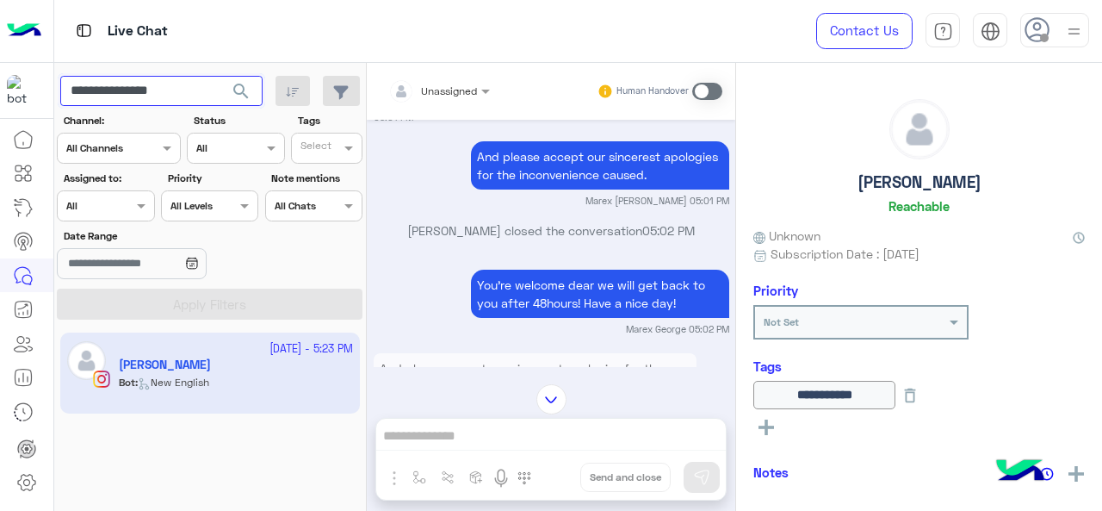
click at [188, 84] on input "**********" at bounding box center [161, 91] width 202 height 31
paste input "text"
click at [220, 76] on button "search" at bounding box center [241, 94] width 42 height 37
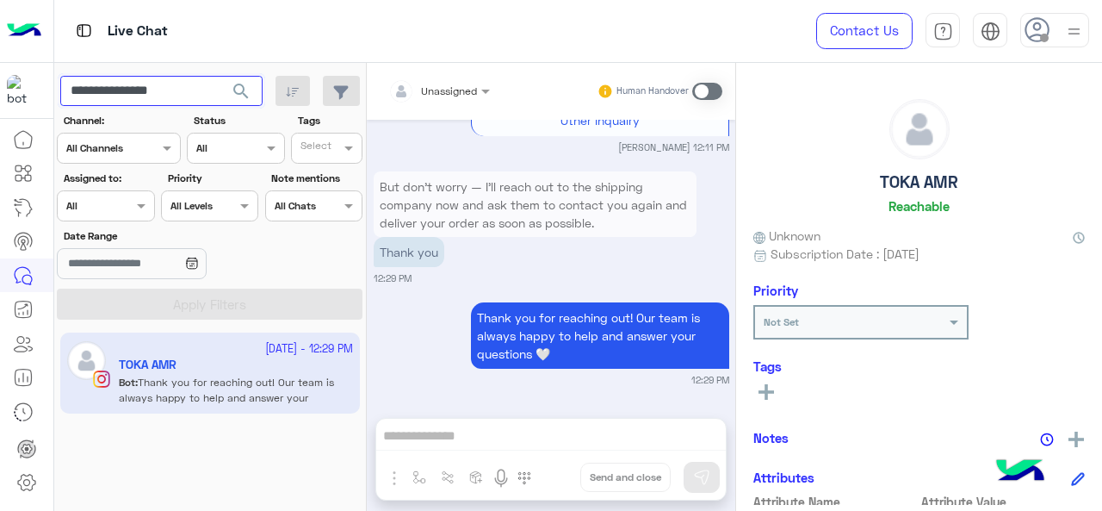
scroll to position [2132, 0]
click at [132, 84] on input "**********" at bounding box center [161, 91] width 202 height 31
paste input "*"
click at [234, 96] on span "search" at bounding box center [241, 91] width 21 height 21
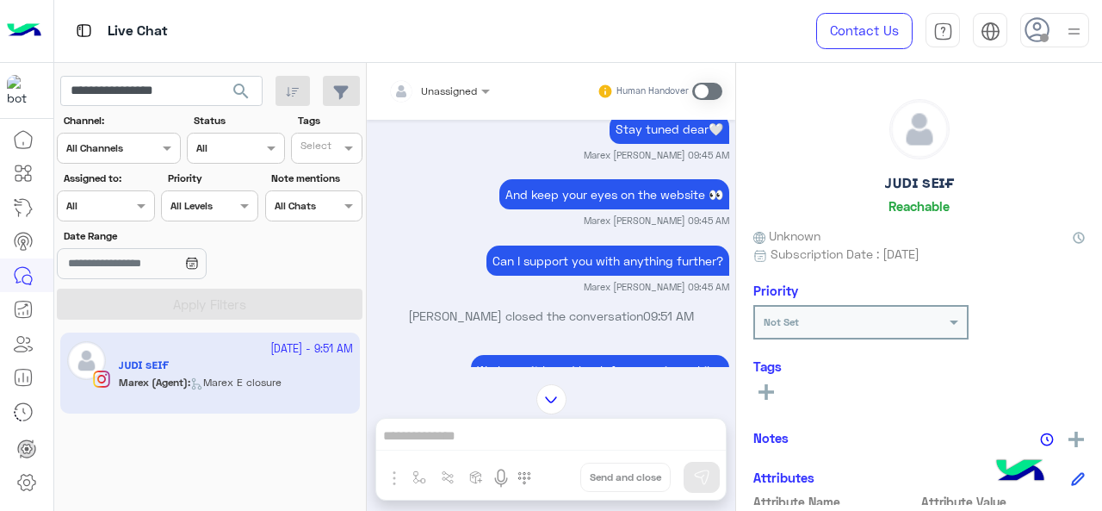
scroll to position [1834, 0]
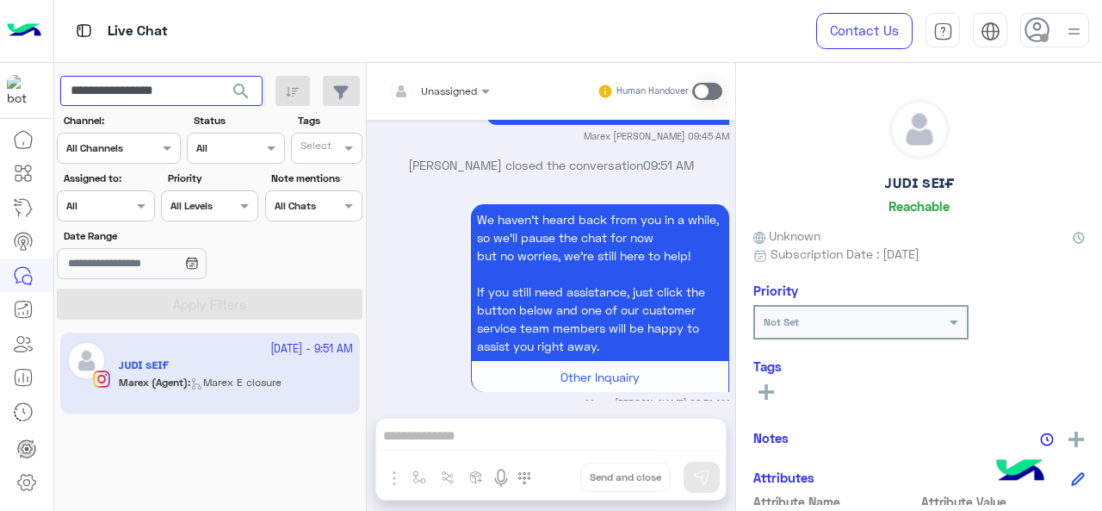
click at [143, 87] on input "**********" at bounding box center [161, 91] width 202 height 31
paste input "text"
click at [239, 99] on span "search" at bounding box center [241, 91] width 21 height 21
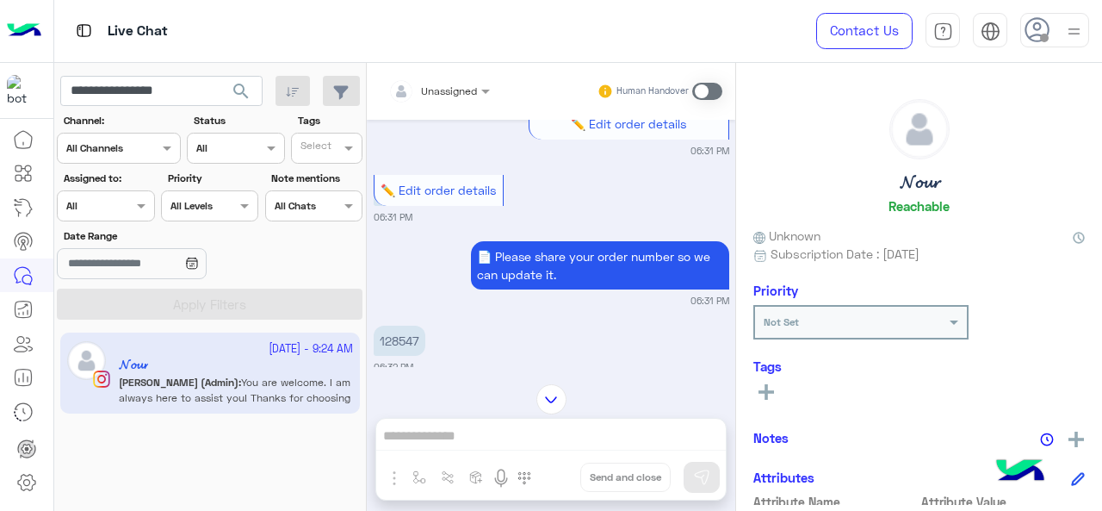
scroll to position [377, 0]
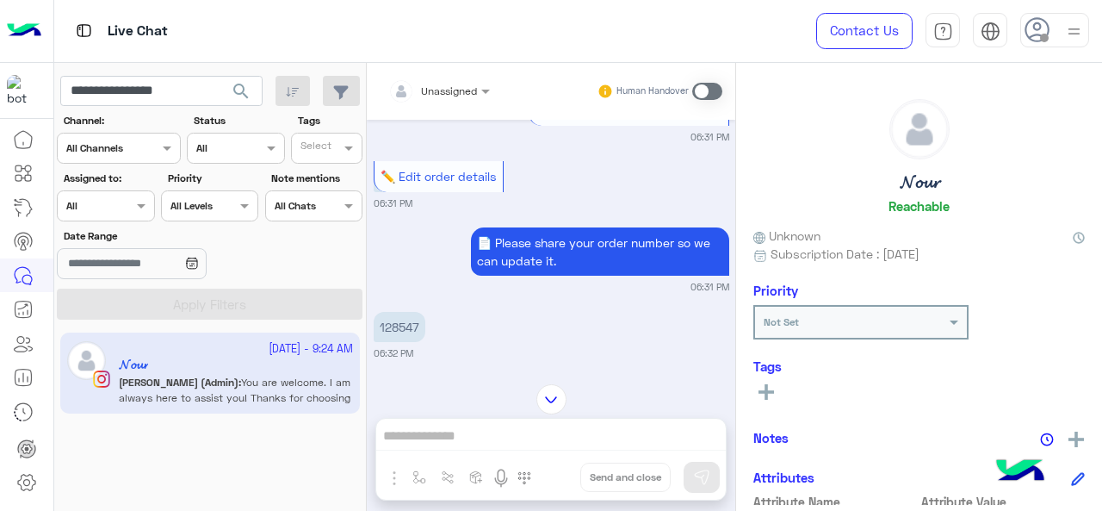
click at [400, 324] on p "128547" at bounding box center [400, 327] width 52 height 30
copy p "128547"
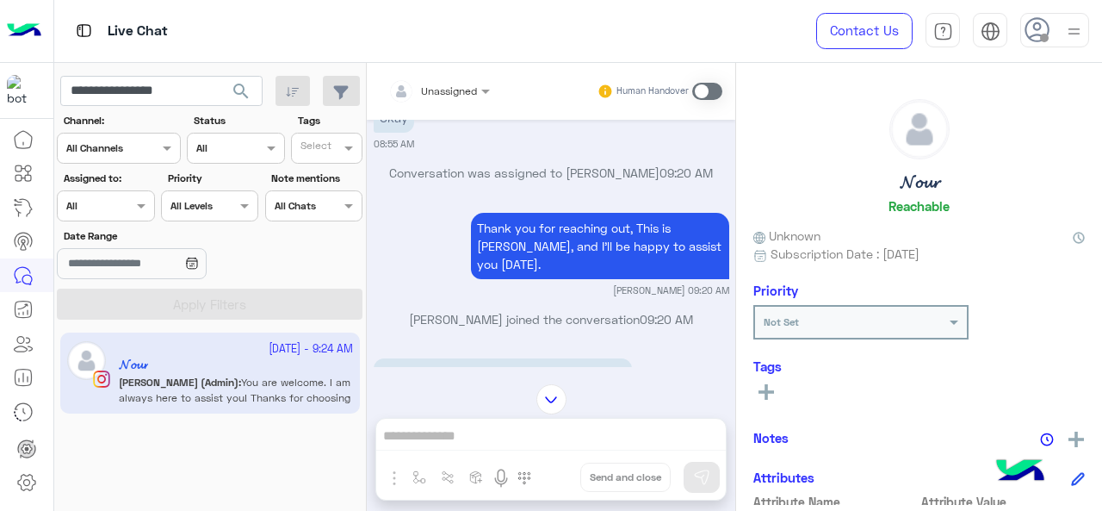
scroll to position [1238, 0]
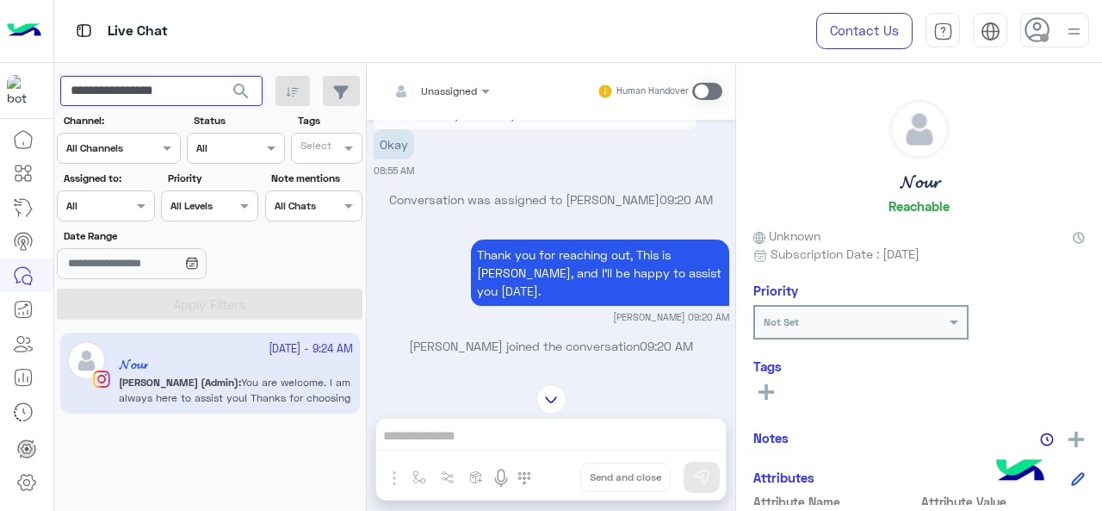
click at [127, 77] on input "**********" at bounding box center [161, 91] width 202 height 31
paste input "text"
click at [241, 93] on span "search" at bounding box center [241, 91] width 21 height 21
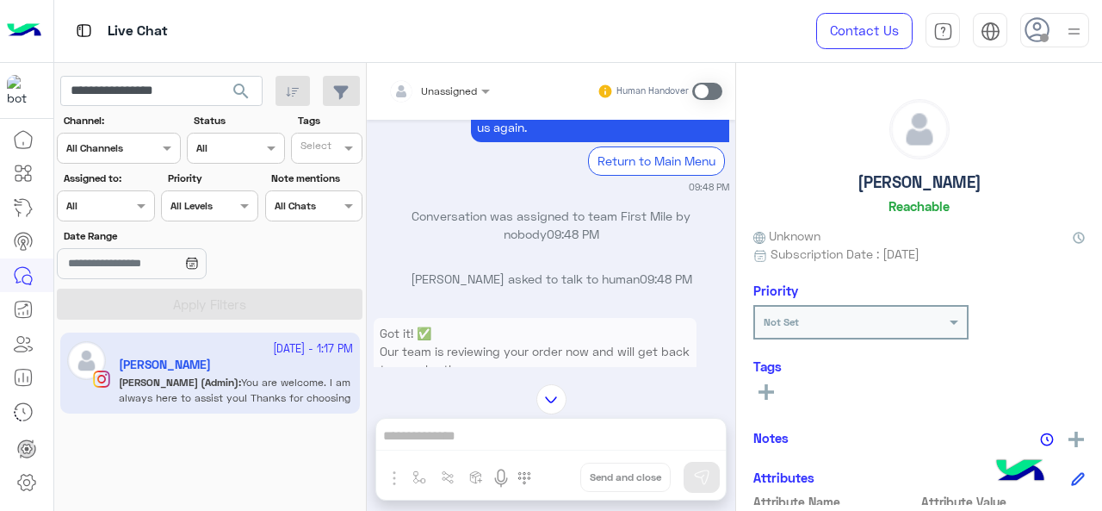
scroll to position [653, 0]
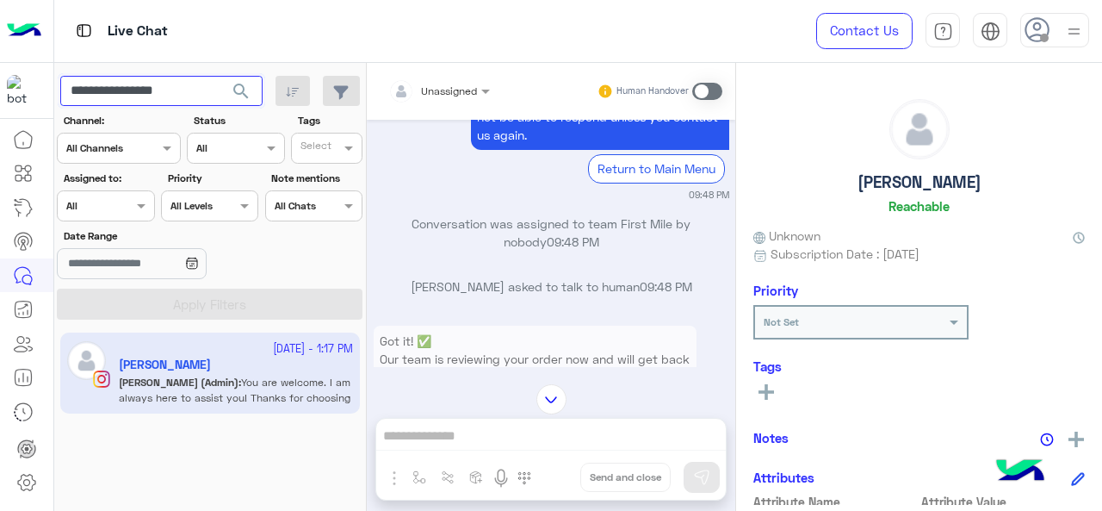
click at [142, 95] on input "**********" at bounding box center [161, 91] width 202 height 31
paste input "text"
type input "**********"
click at [246, 90] on span "search" at bounding box center [241, 91] width 21 height 21
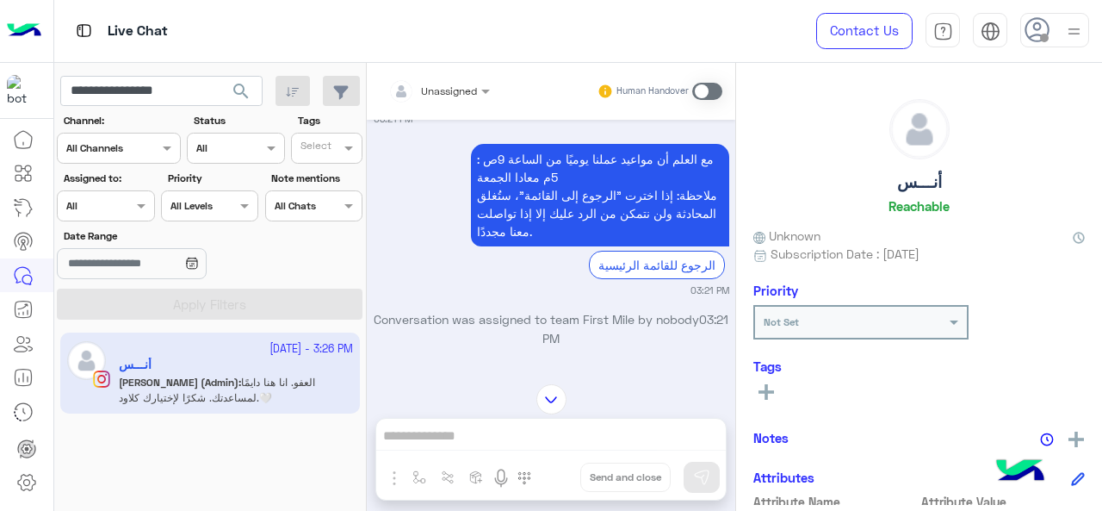
scroll to position [4742, 0]
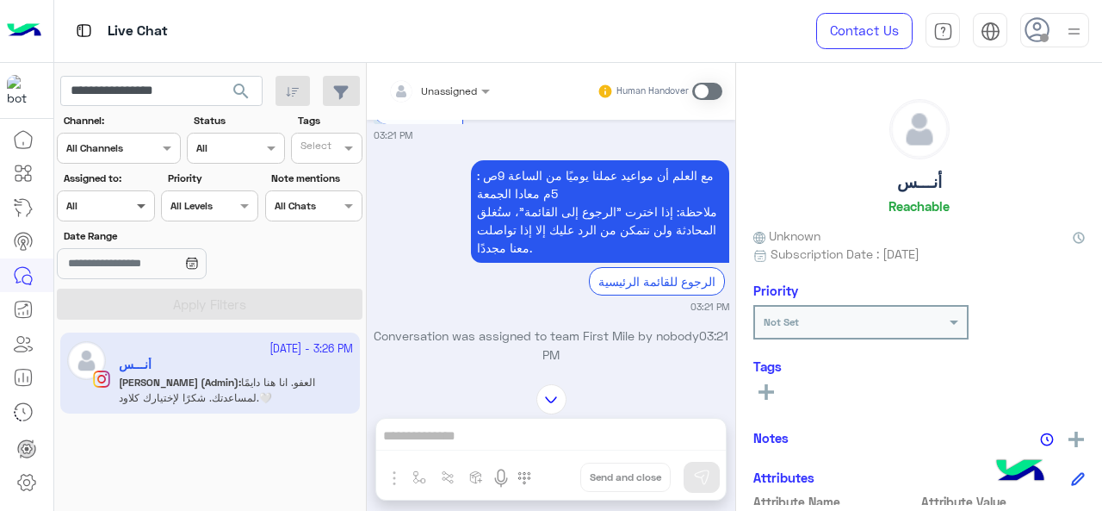
click at [135, 199] on span at bounding box center [144, 205] width 22 height 18
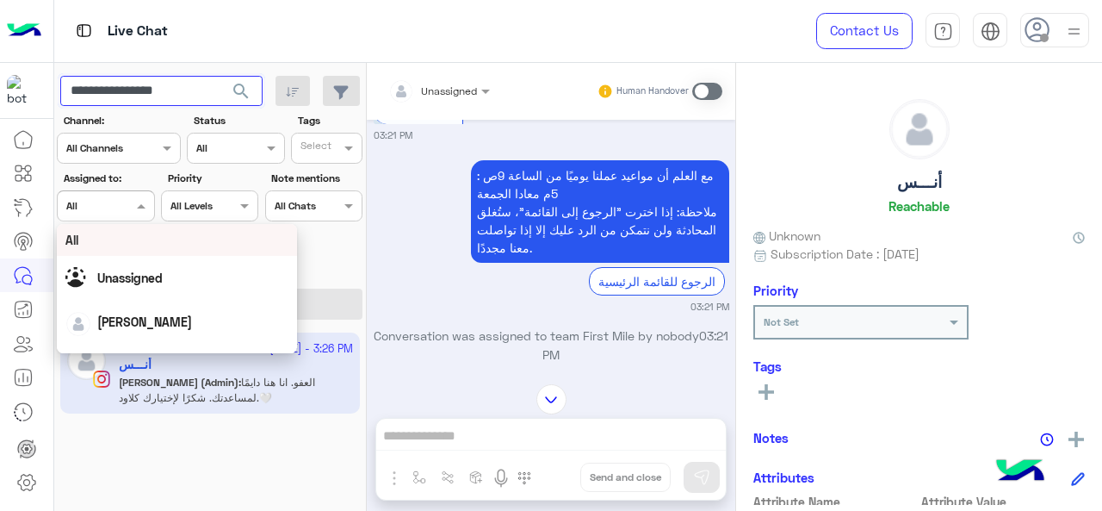
click at [178, 87] on input "**********" at bounding box center [161, 91] width 202 height 31
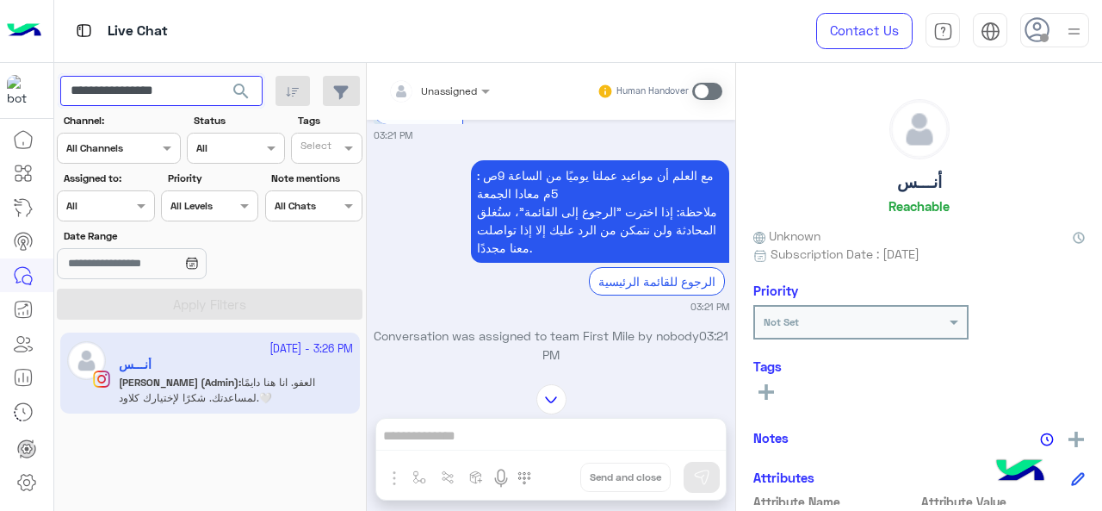
click at [178, 87] on input "**********" at bounding box center [161, 91] width 202 height 31
click at [248, 96] on span "search" at bounding box center [241, 91] width 21 height 21
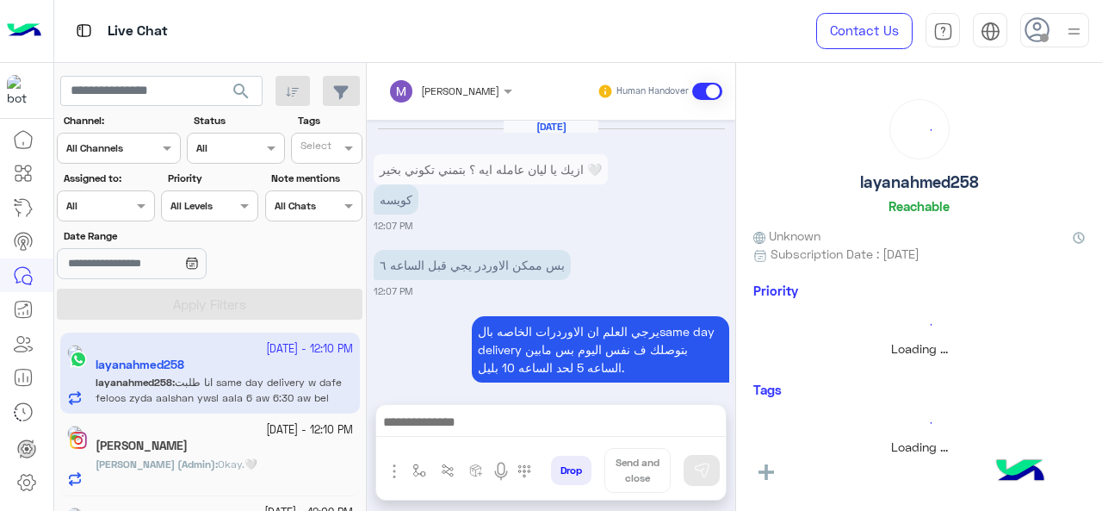
scroll to position [755, 0]
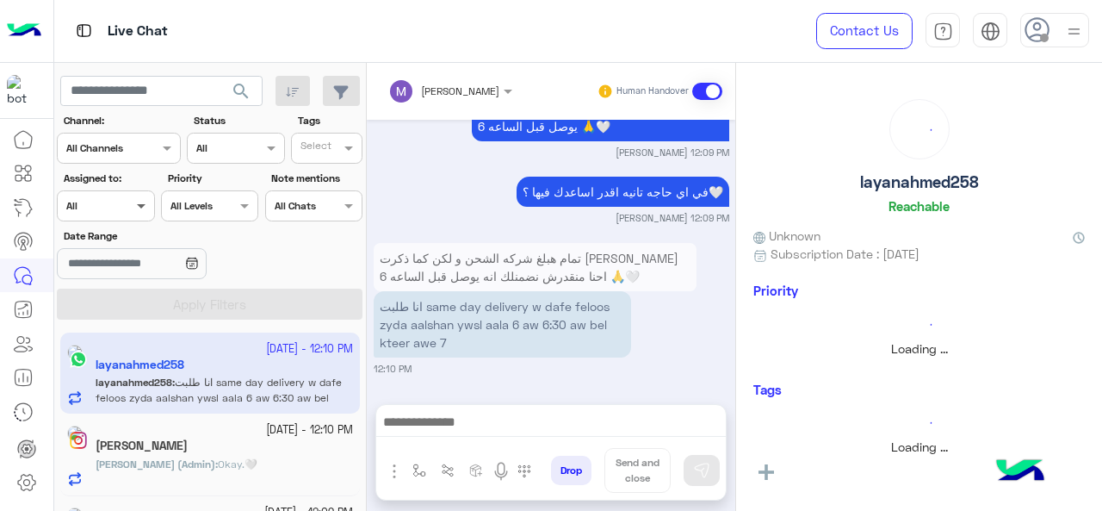
click at [133, 213] on span at bounding box center [144, 205] width 22 height 18
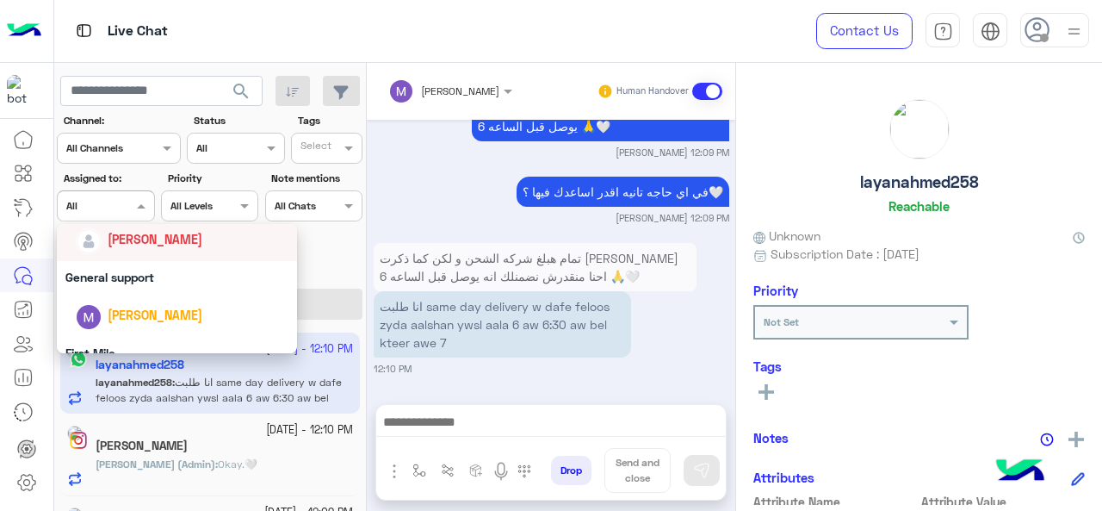
scroll to position [251, 0]
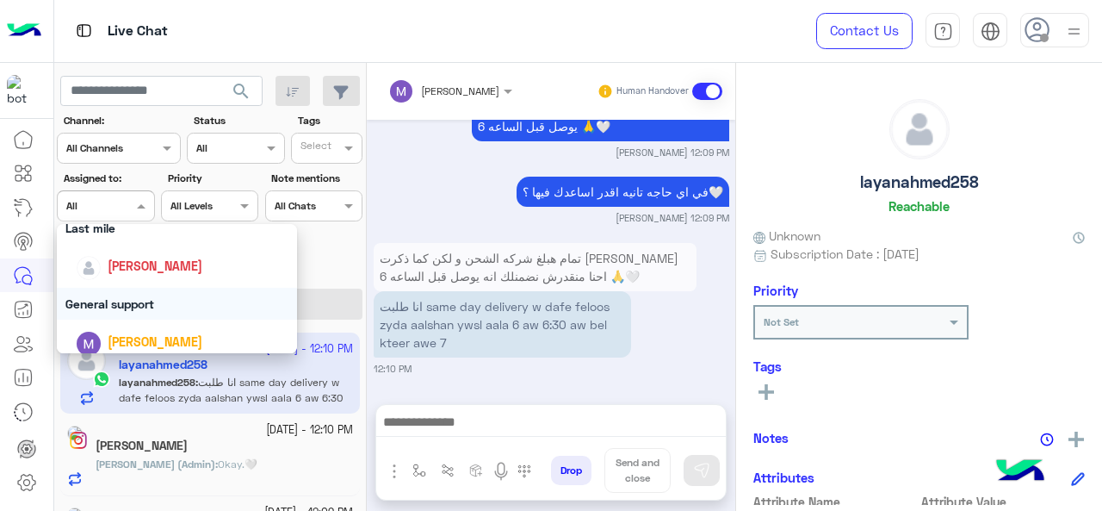
click at [133, 307] on div "General support" at bounding box center [177, 304] width 241 height 32
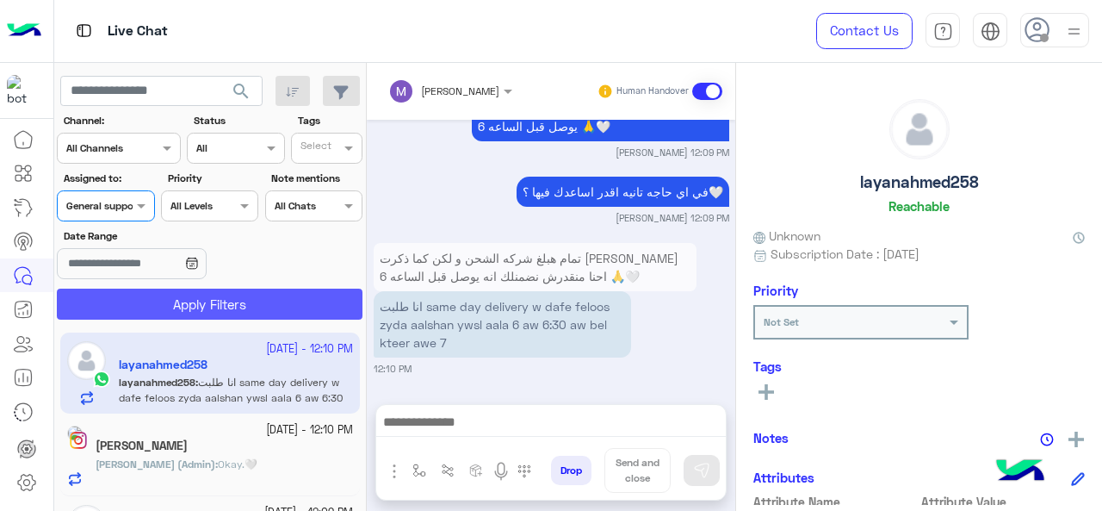
click at [151, 302] on button "Apply Filters" at bounding box center [210, 303] width 306 height 31
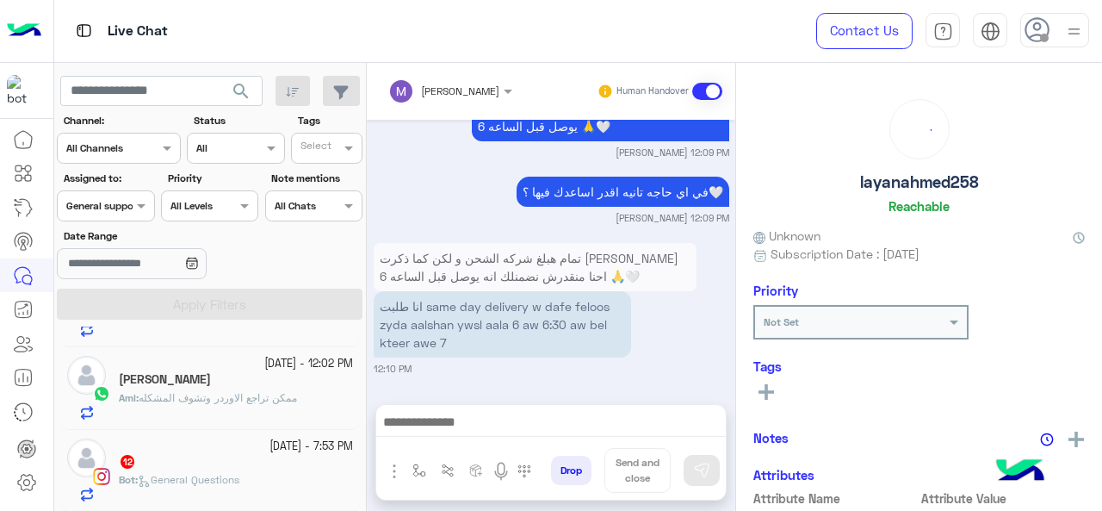
scroll to position [0, 0]
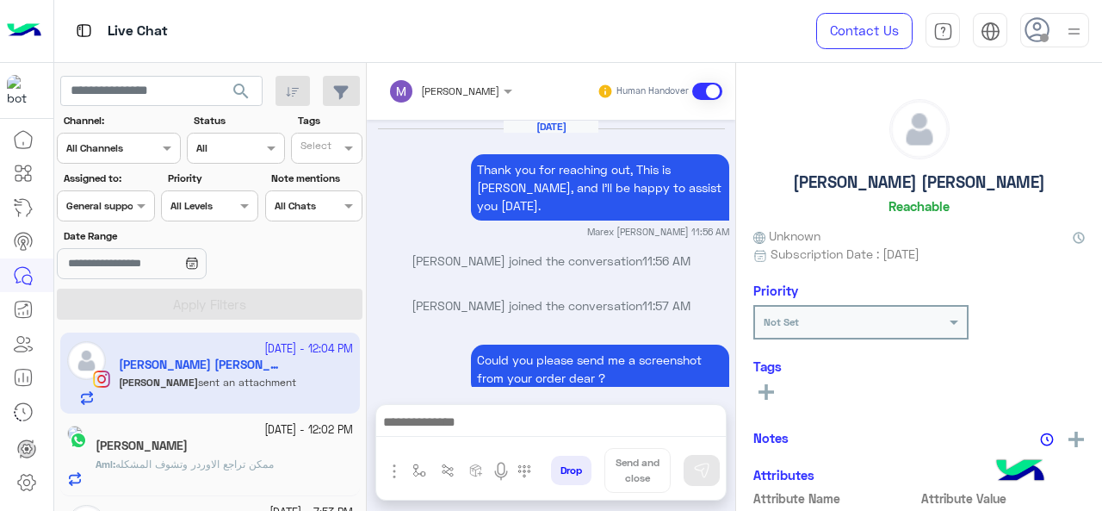
scroll to position [1999, 0]
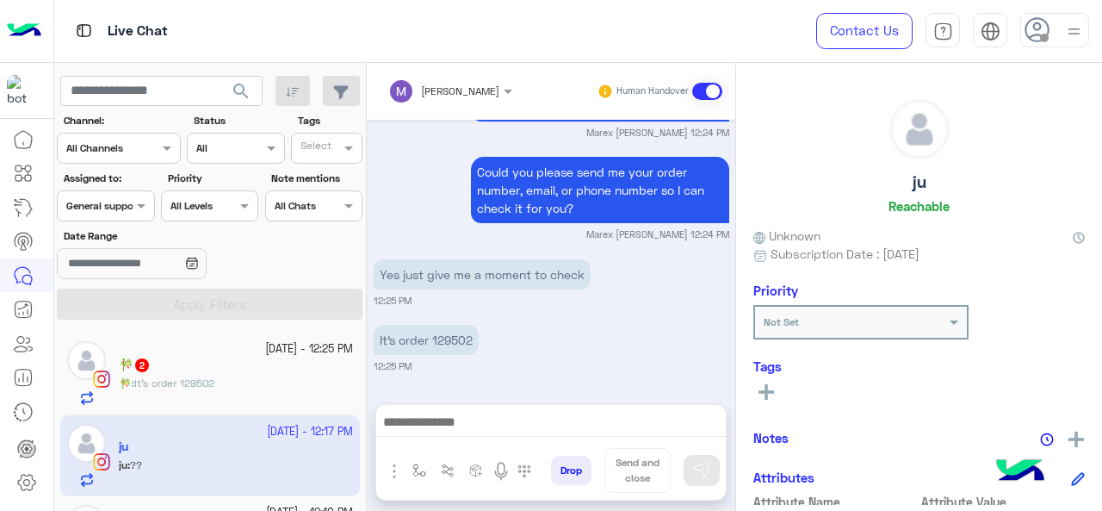
scroll to position [1514, 0]
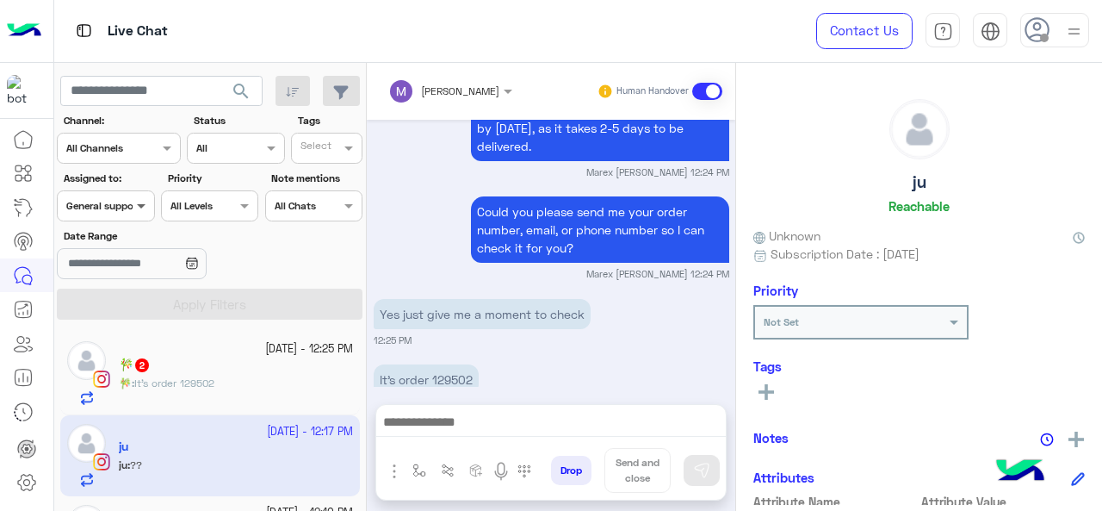
click at [133, 209] on span at bounding box center [144, 205] width 22 height 18
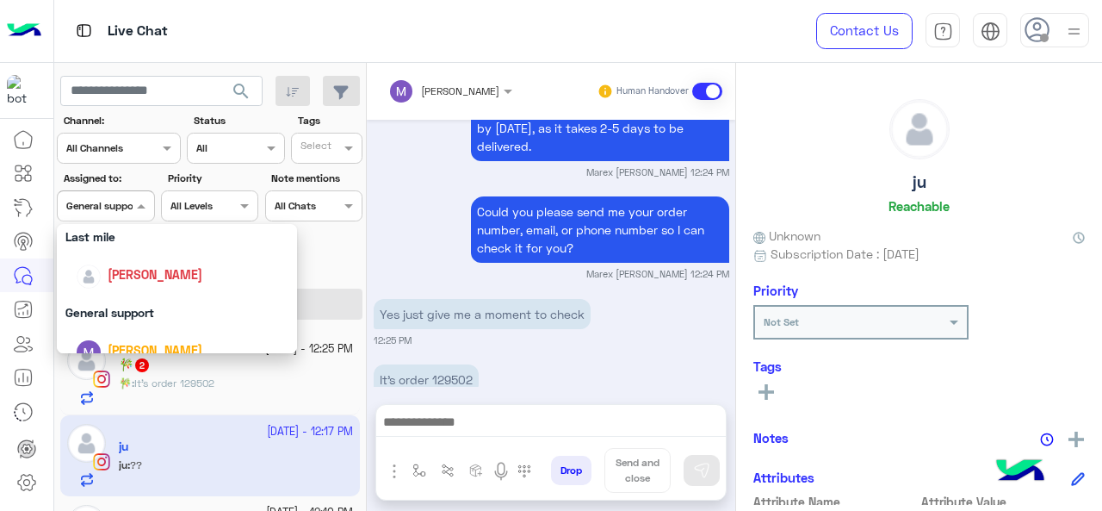
scroll to position [338, 0]
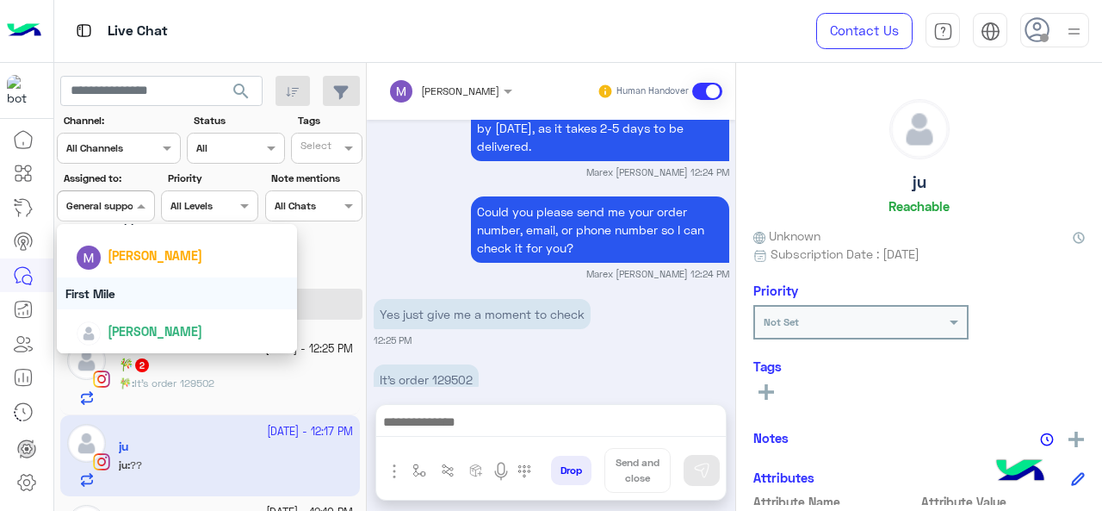
click at [122, 294] on div "First Mile" at bounding box center [177, 293] width 241 height 32
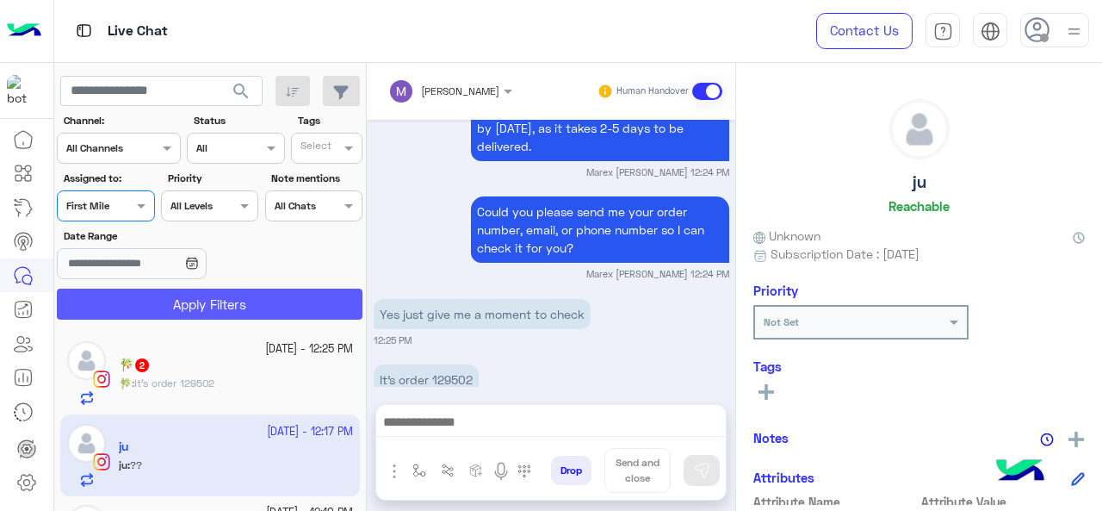
click at [130, 300] on button "Apply Filters" at bounding box center [210, 303] width 306 height 31
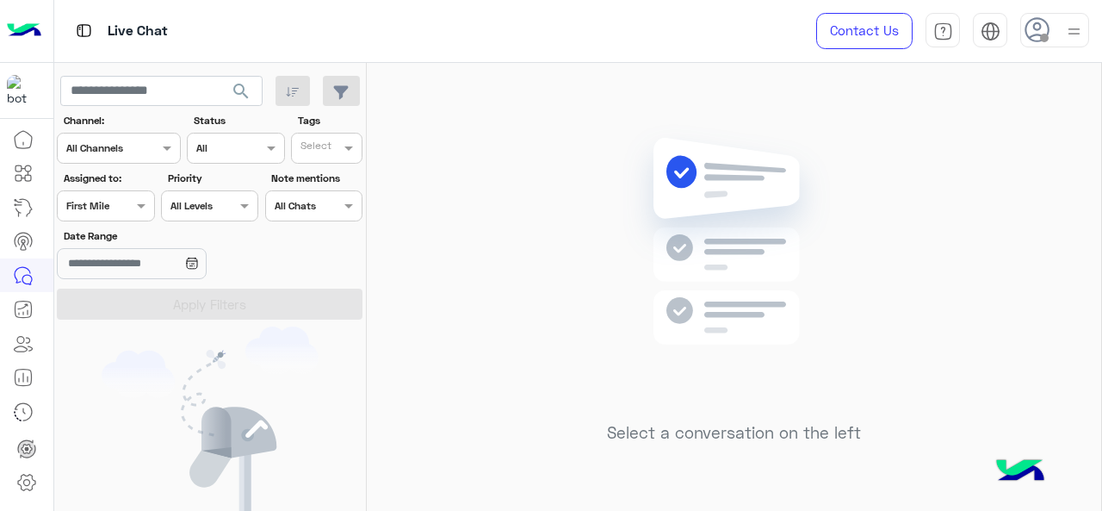
click at [129, 201] on div at bounding box center [106, 203] width 96 height 16
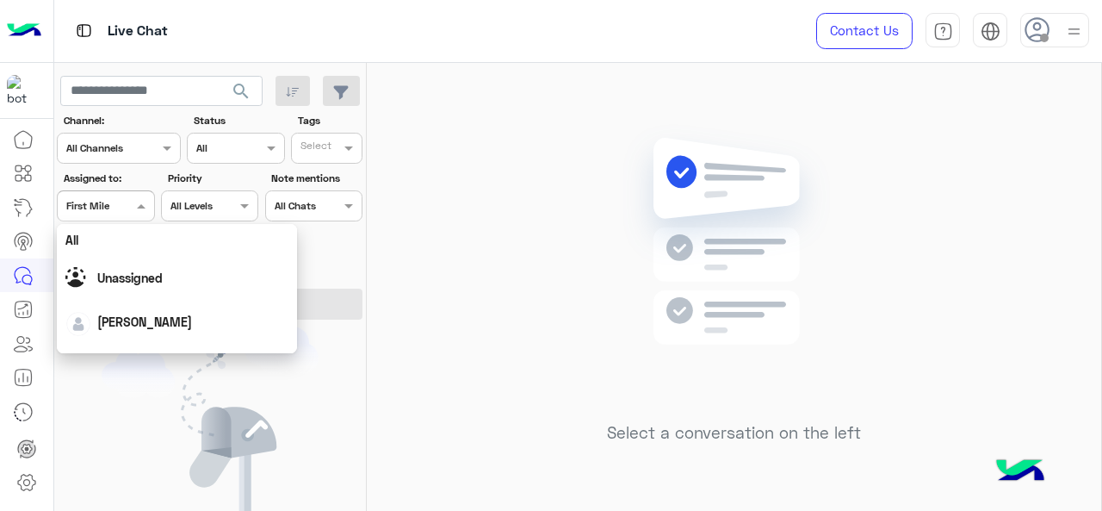
scroll to position [338, 0]
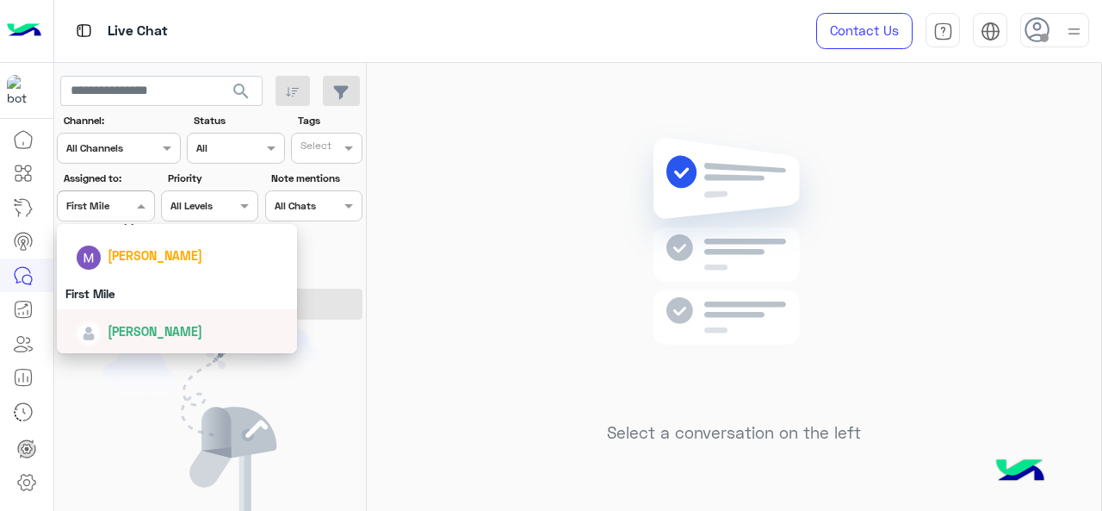
click at [131, 333] on span "[PERSON_NAME]" at bounding box center [155, 331] width 95 height 15
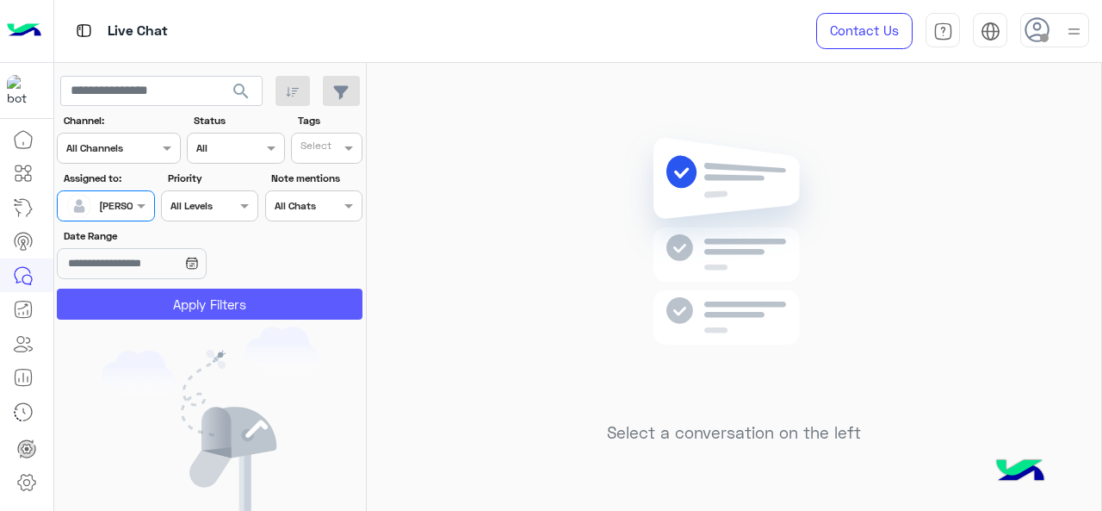
click at [149, 302] on button "Apply Filters" at bounding box center [210, 303] width 306 height 31
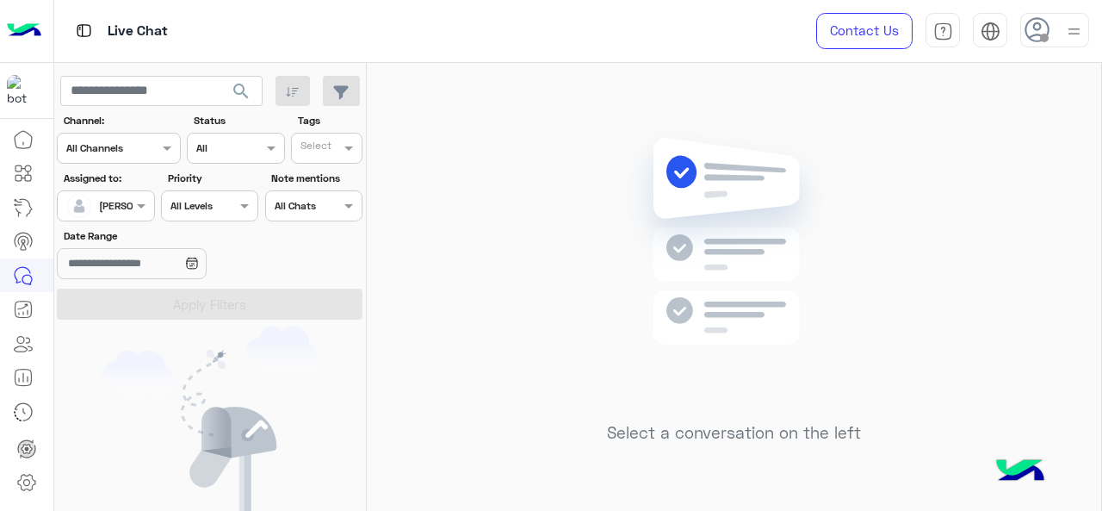
click at [90, 208] on input "text" at bounding box center [86, 203] width 40 height 15
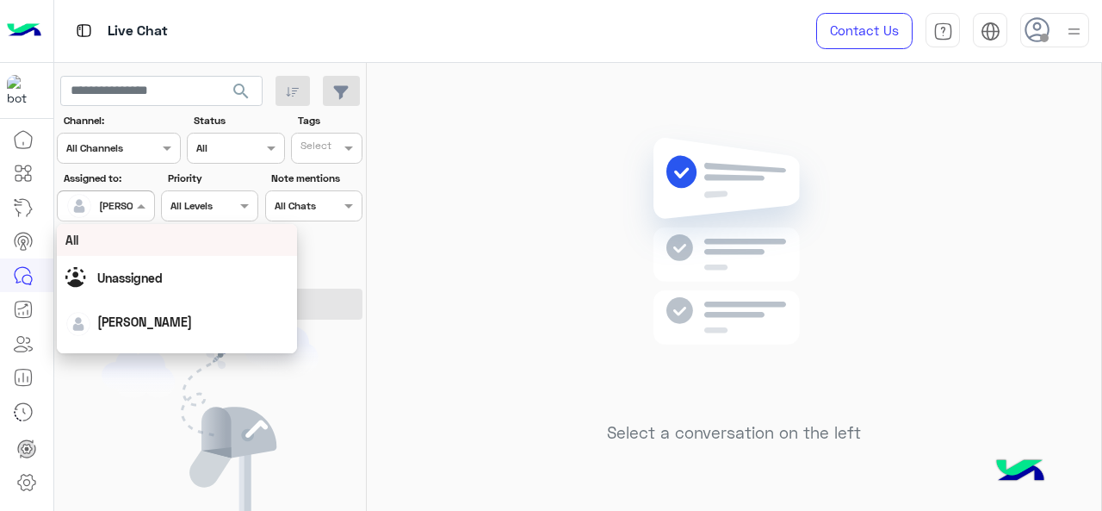
click at [138, 248] on div "All" at bounding box center [177, 240] width 224 height 18
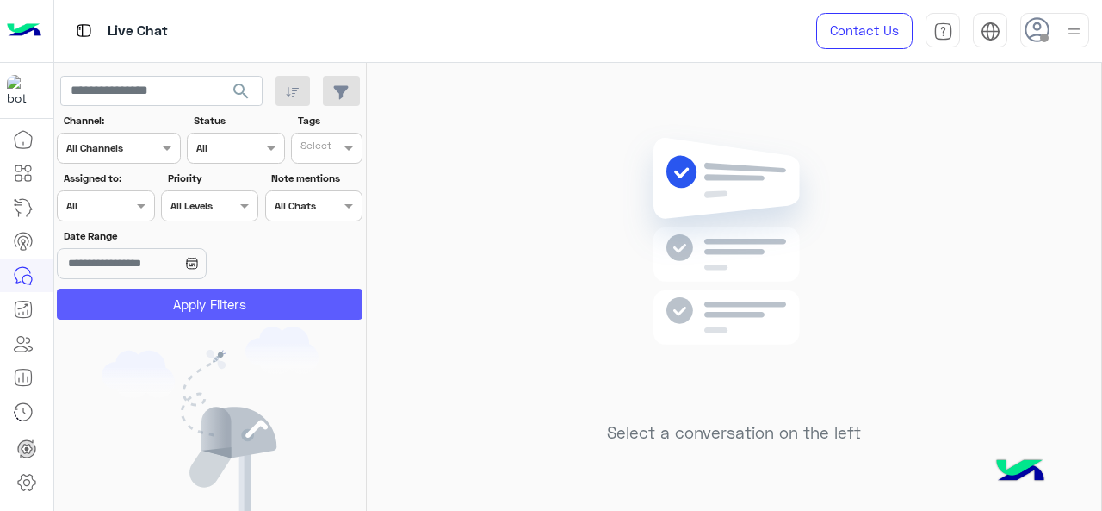
click at [171, 294] on button "Apply Filters" at bounding box center [210, 303] width 306 height 31
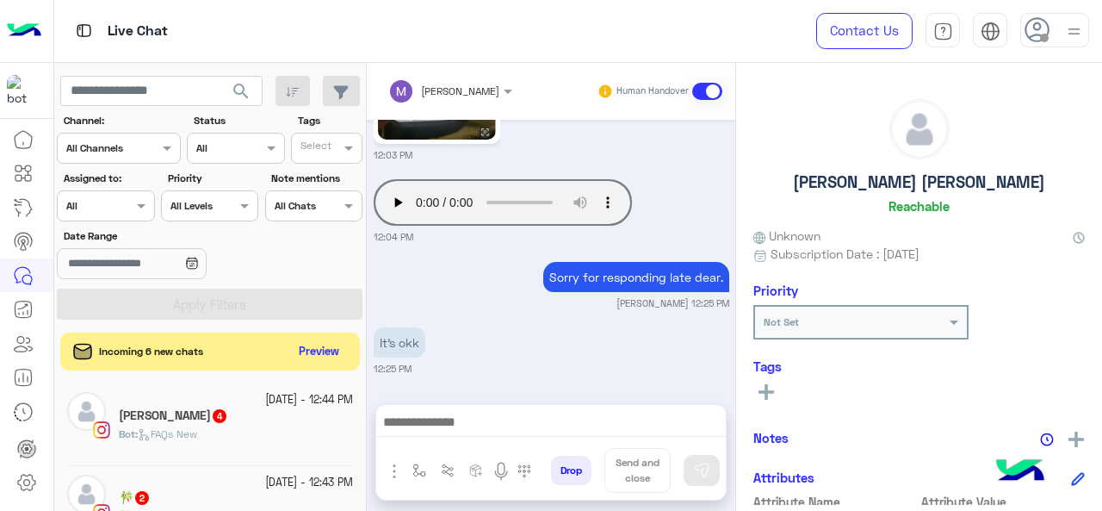
scroll to position [2162, 0]
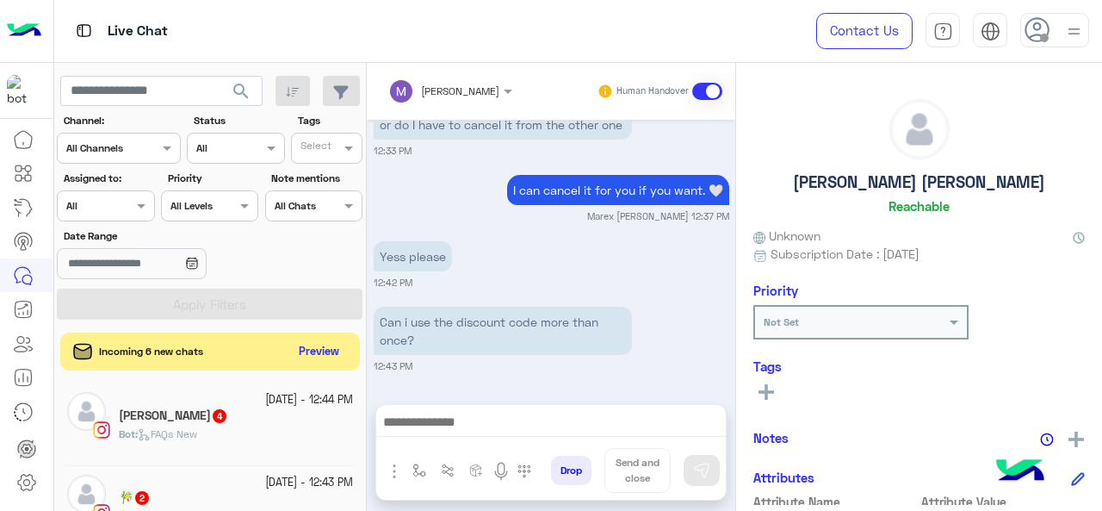
click at [115, 205] on div at bounding box center [106, 203] width 96 height 16
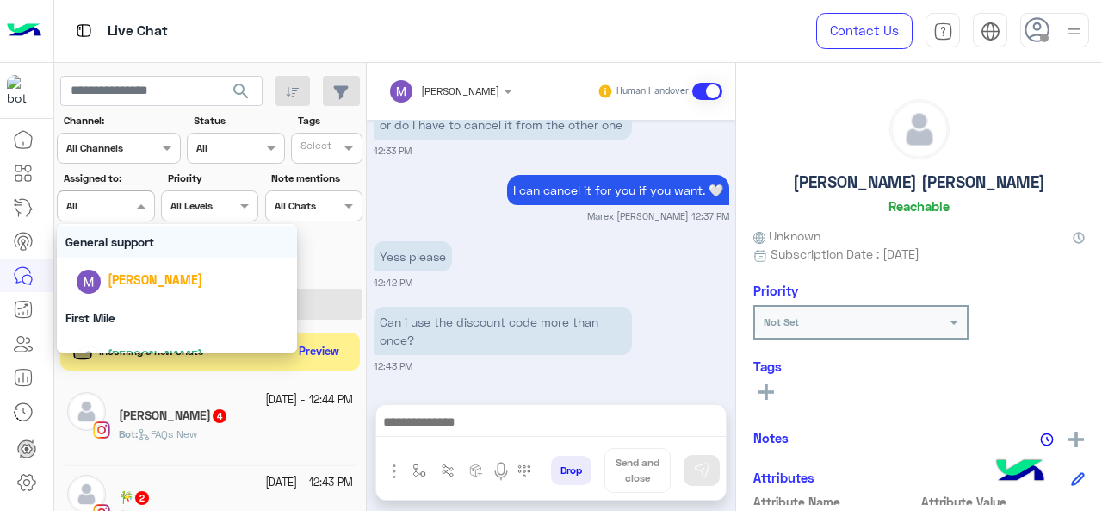
scroll to position [338, 0]
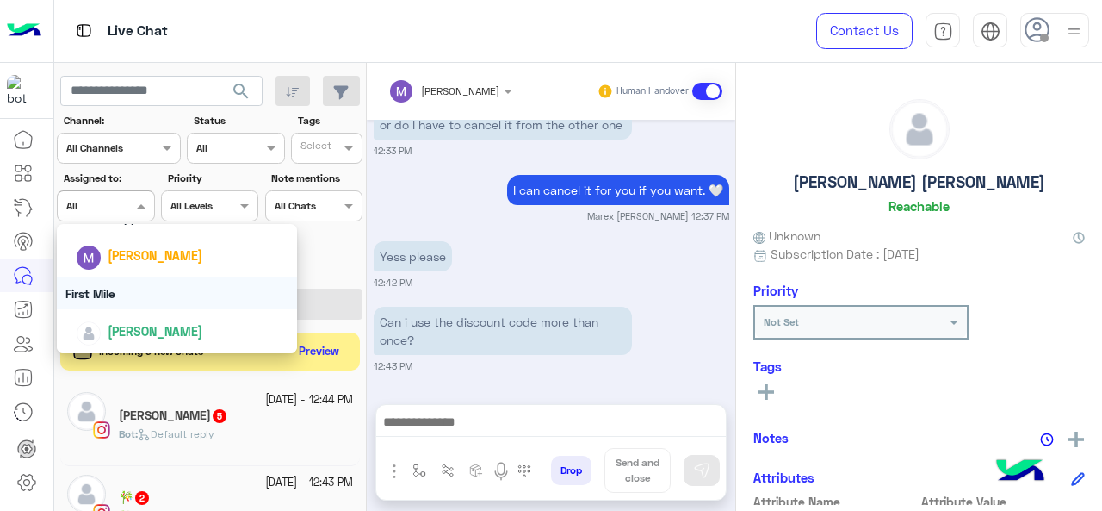
click at [121, 289] on div "First Mile" at bounding box center [177, 293] width 241 height 32
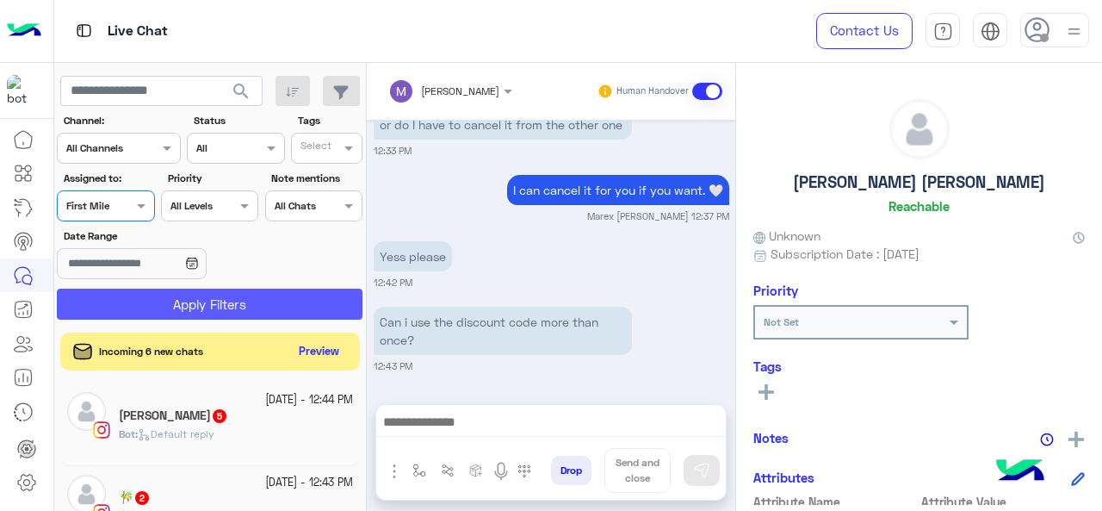
click at [145, 292] on button "Apply Filters" at bounding box center [210, 303] width 306 height 31
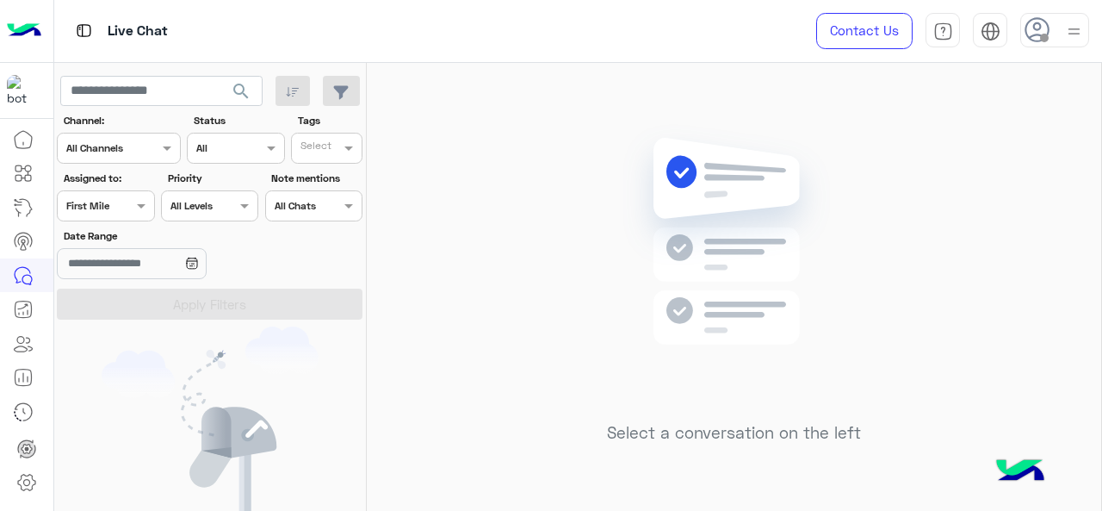
click at [127, 209] on div at bounding box center [106, 203] width 96 height 16
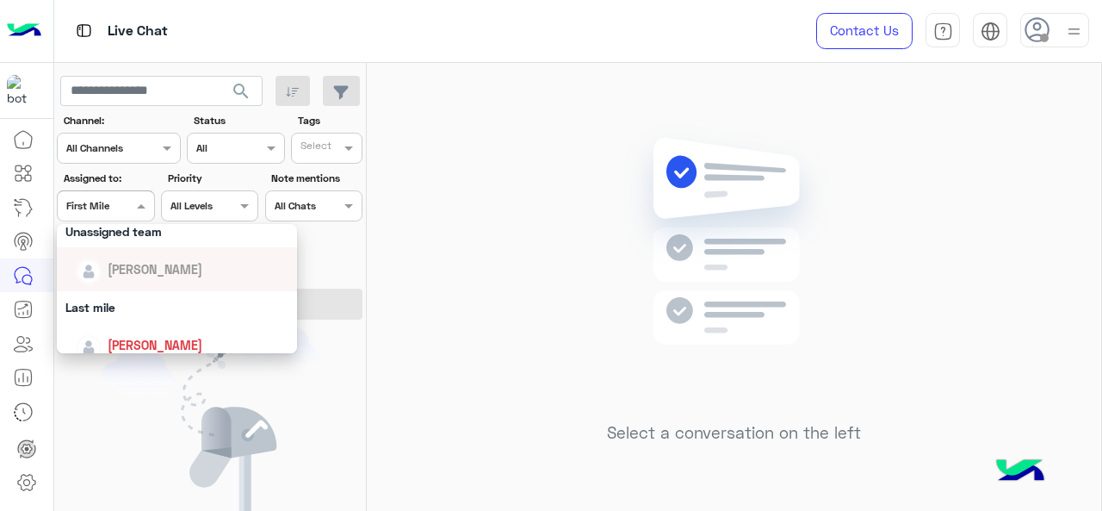
scroll to position [258, 0]
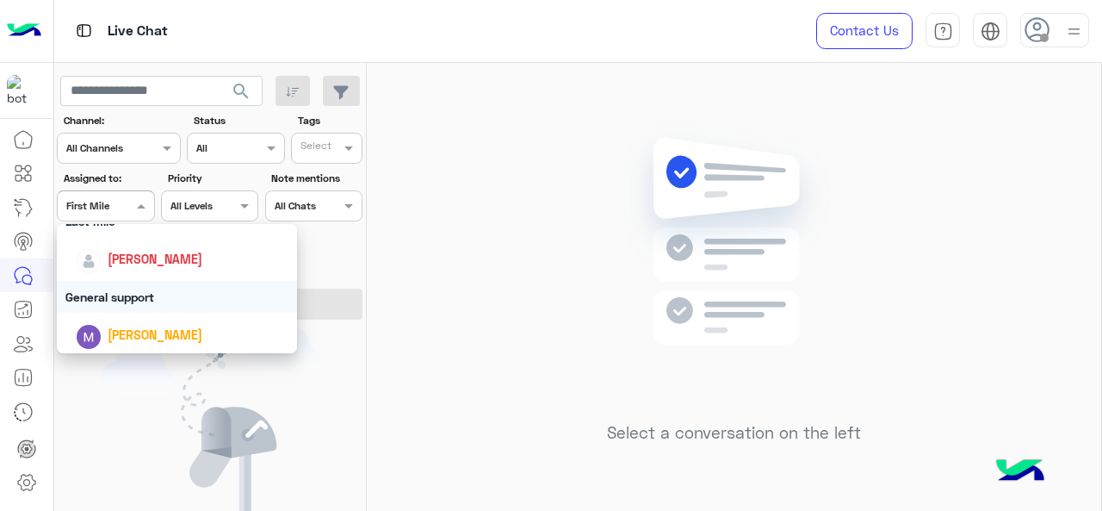
click at [132, 294] on div "General support" at bounding box center [177, 297] width 241 height 32
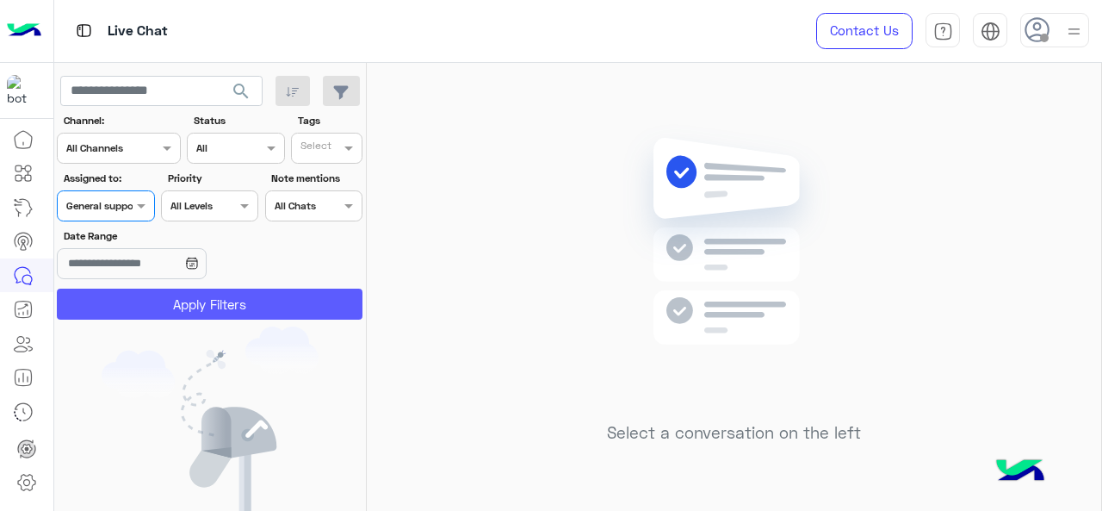
click at [184, 294] on button "Apply Filters" at bounding box center [210, 303] width 306 height 31
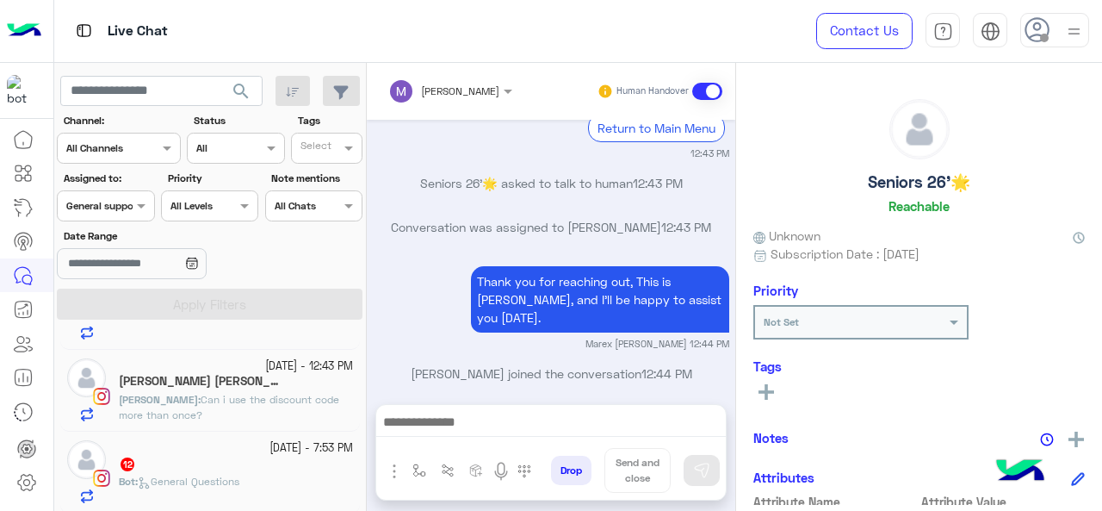
scroll to position [148, 0]
click at [119, 207] on div at bounding box center [106, 203] width 96 height 16
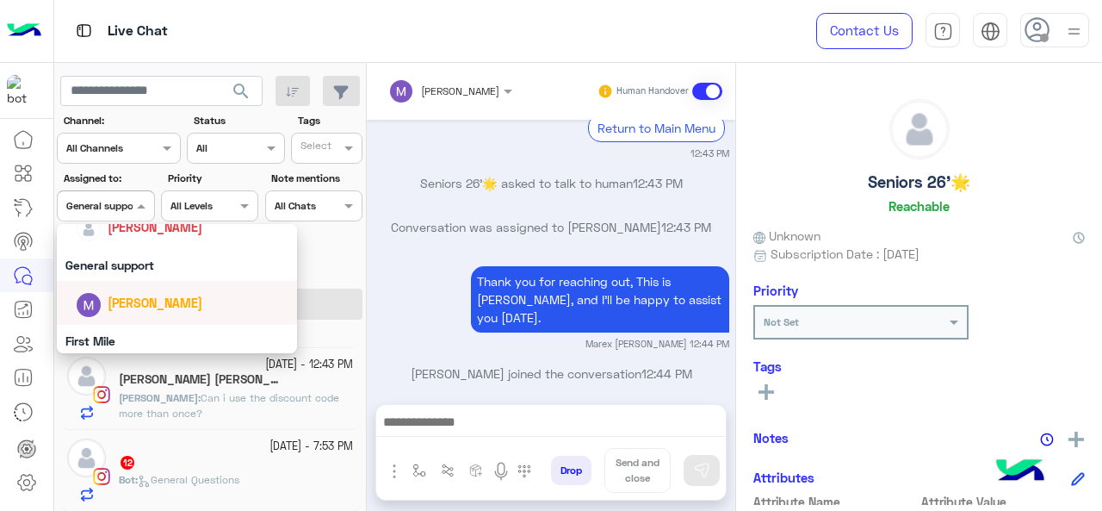
scroll to position [251, 0]
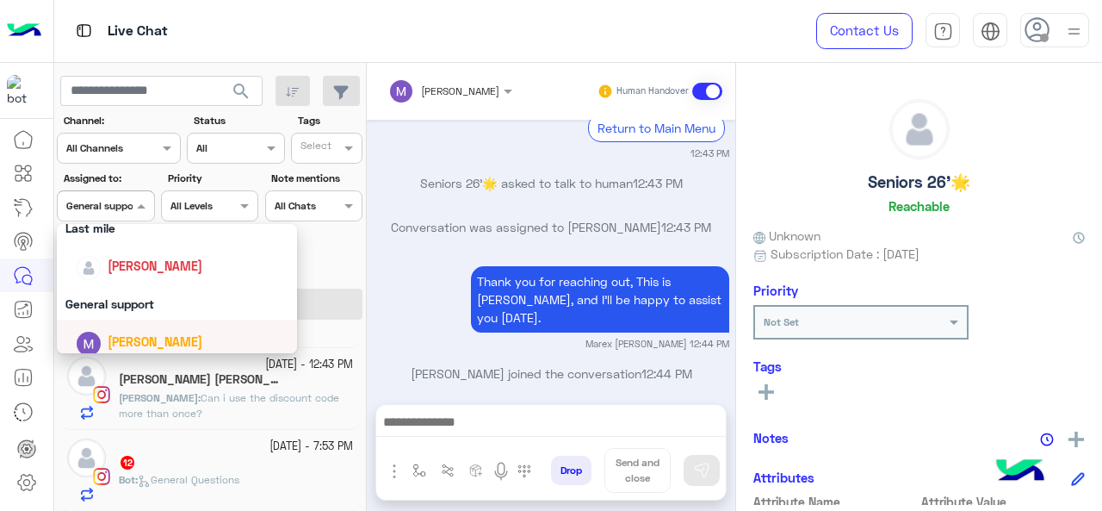
click at [131, 344] on span "[PERSON_NAME]" at bounding box center [155, 341] width 95 height 15
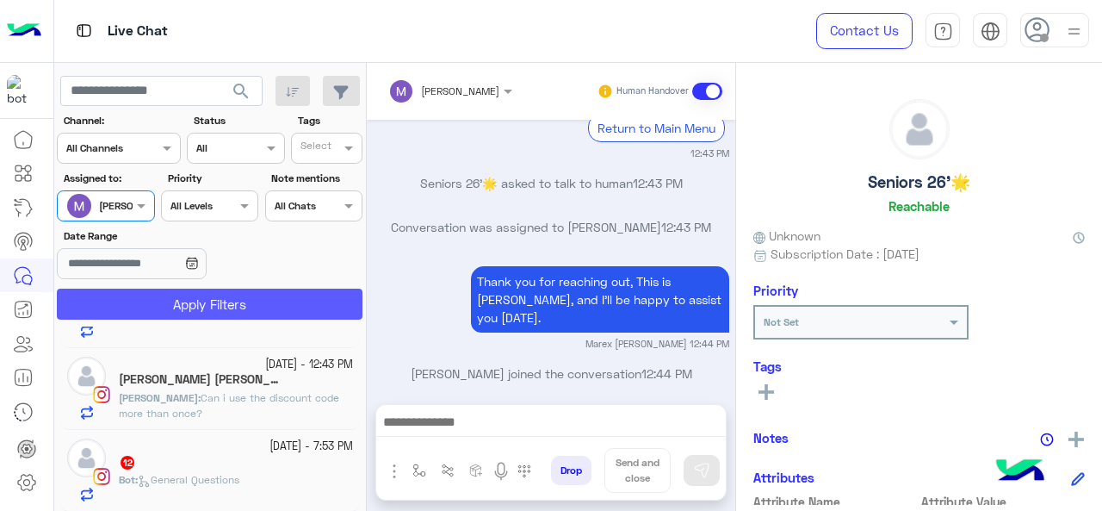
click at [162, 316] on button "Apply Filters" at bounding box center [210, 303] width 306 height 31
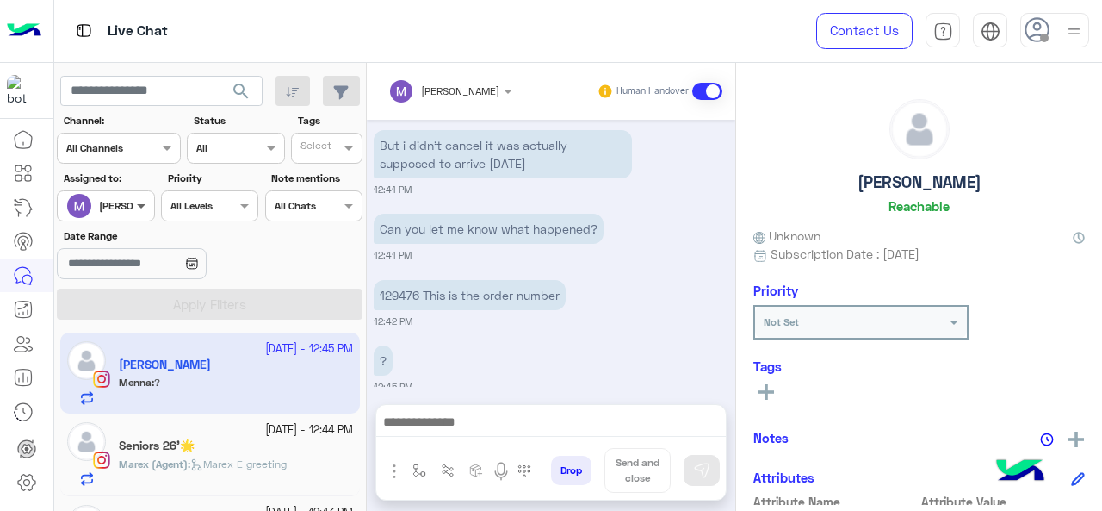
click at [138, 203] on span at bounding box center [144, 205] width 22 height 18
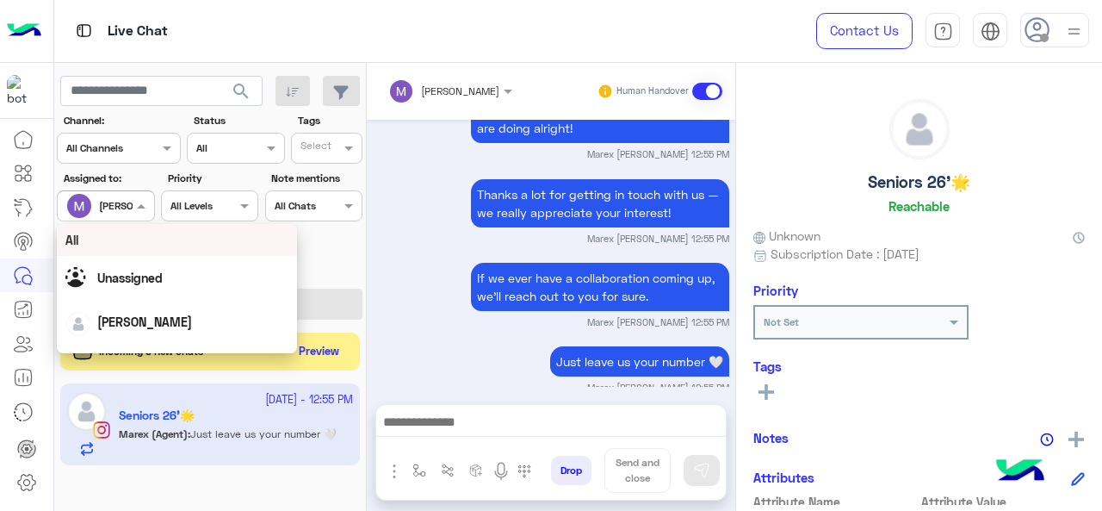
scroll to position [1180, 0]
